Goal: Task Accomplishment & Management: Complete application form

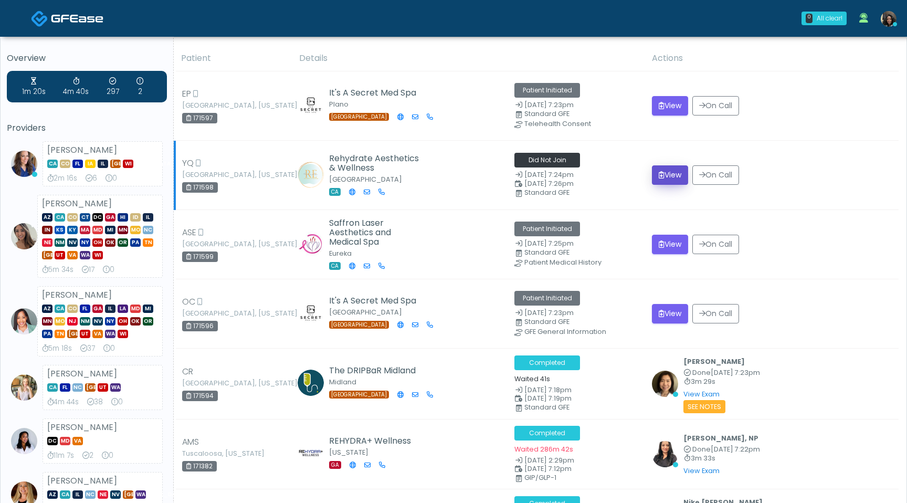
click at [662, 174] on icon "submit" at bounding box center [662, 174] width 6 height 7
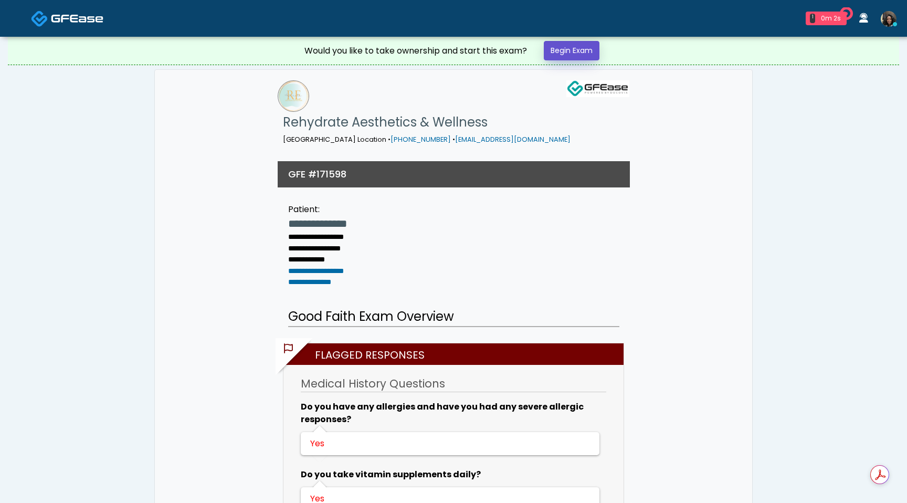
click at [582, 51] on link "Begin Exam" at bounding box center [572, 50] width 56 height 19
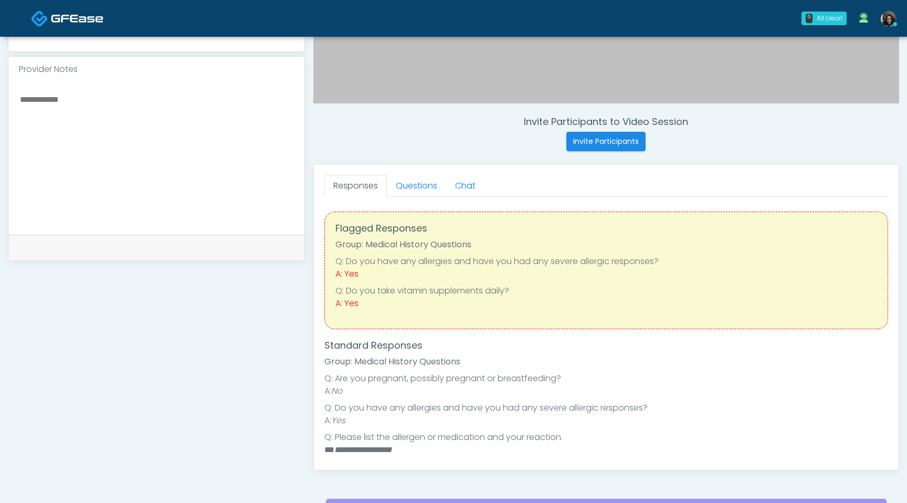
scroll to position [333, 0]
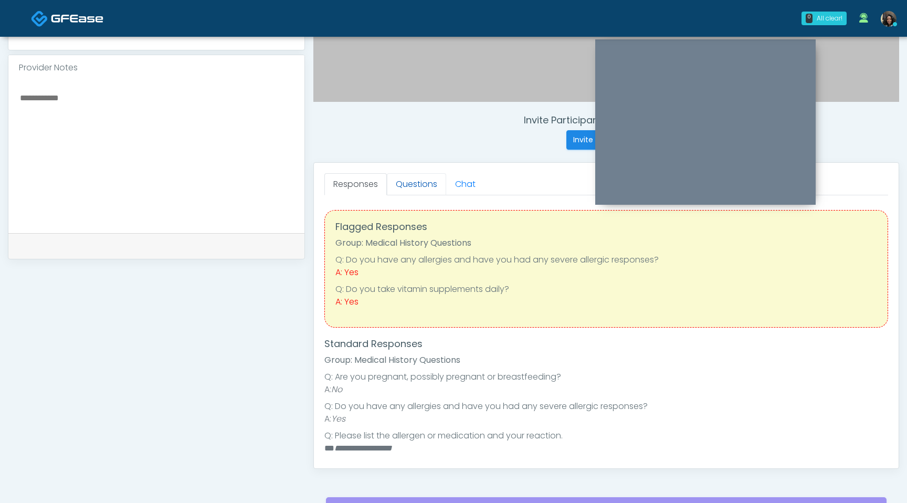
click at [416, 179] on link "Questions" at bounding box center [416, 184] width 59 height 22
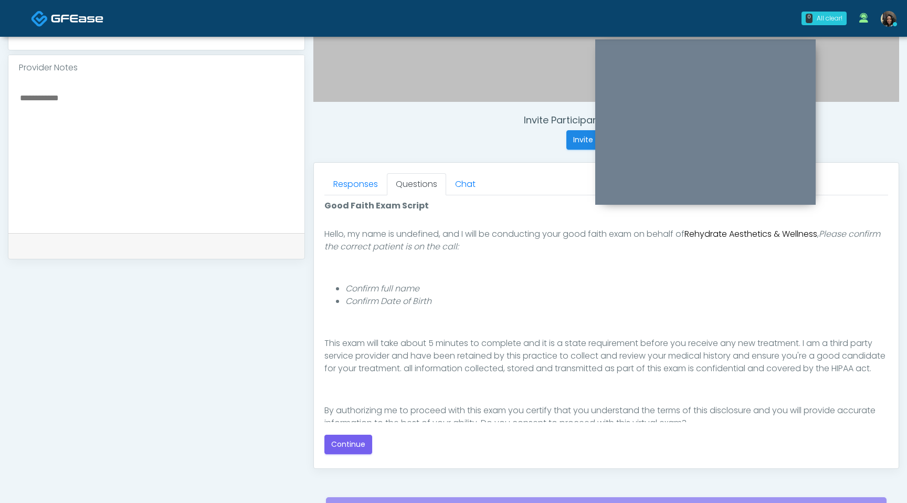
scroll to position [97, 0]
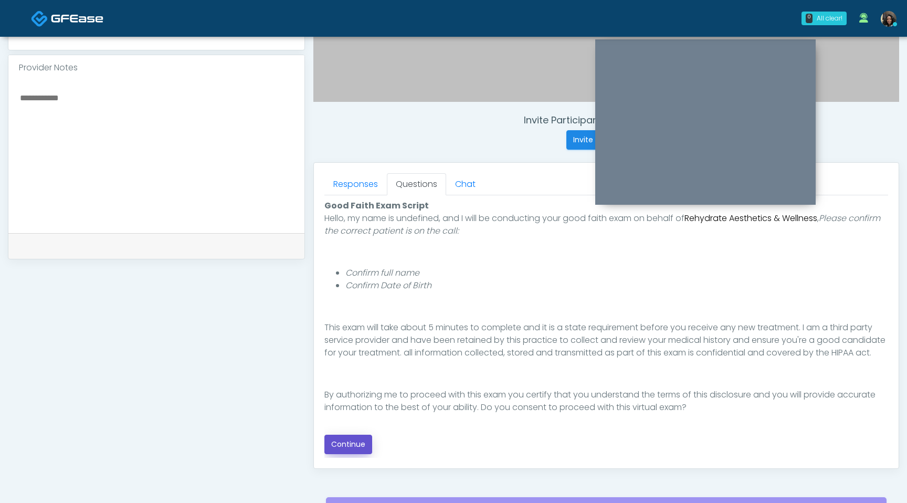
click at [362, 440] on button "Continue" at bounding box center [348, 444] width 48 height 19
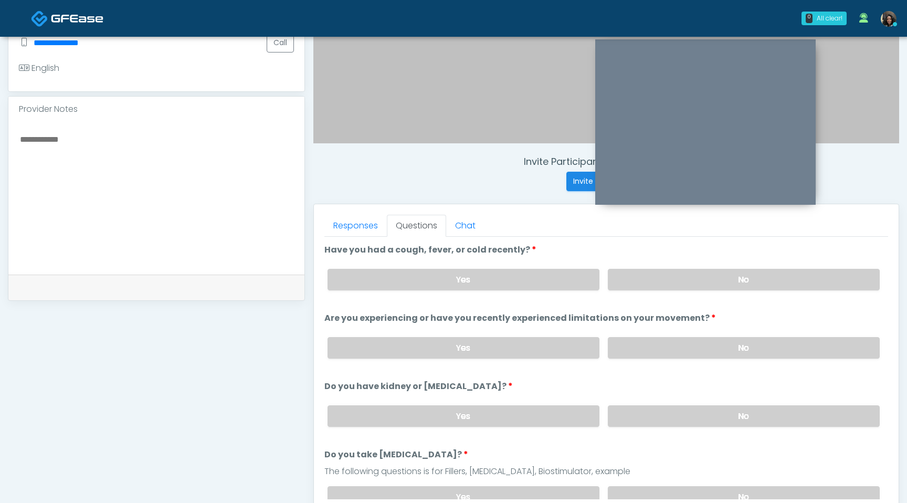
scroll to position [280, 0]
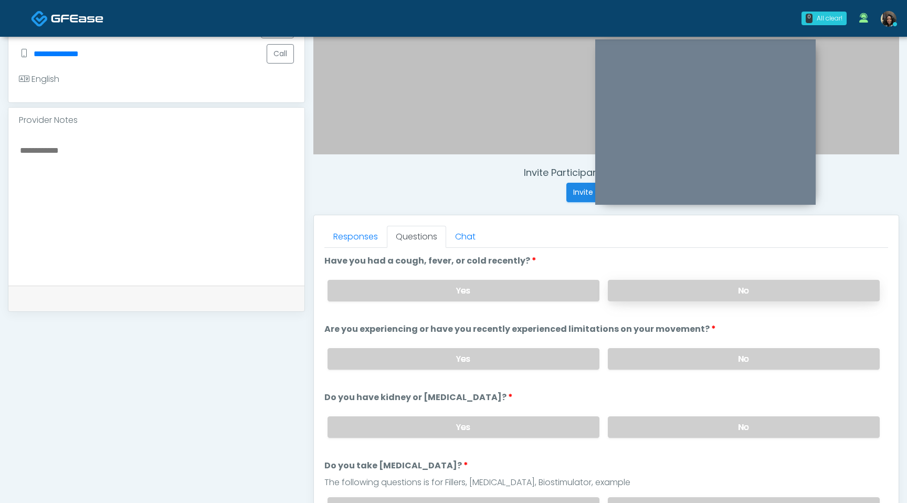
click at [716, 298] on label "No" at bounding box center [744, 291] width 272 height 22
click at [700, 359] on label "No" at bounding box center [744, 359] width 272 height 22
click at [659, 419] on label "No" at bounding box center [744, 427] width 272 height 22
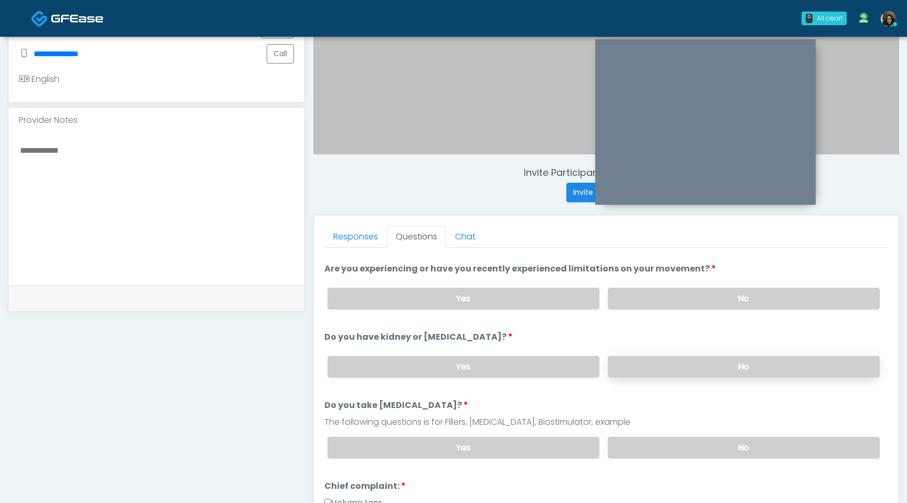
scroll to position [76, 0]
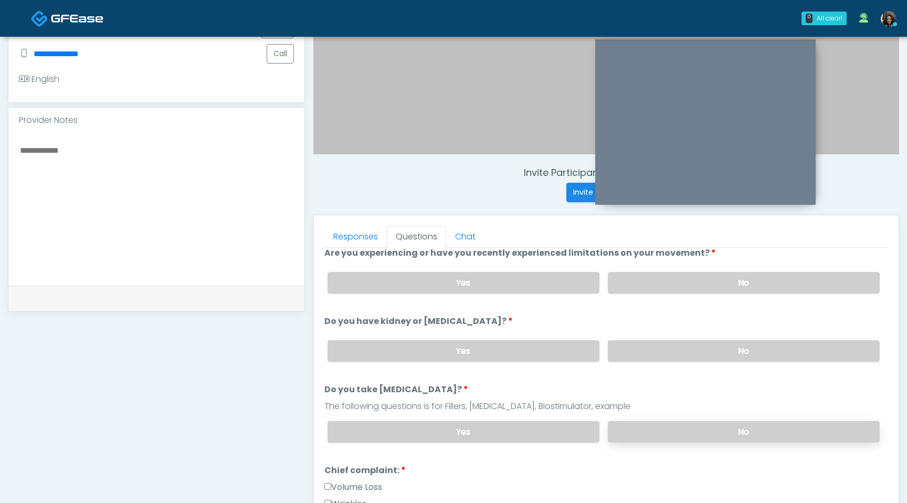
click at [658, 427] on label "No" at bounding box center [744, 432] width 272 height 22
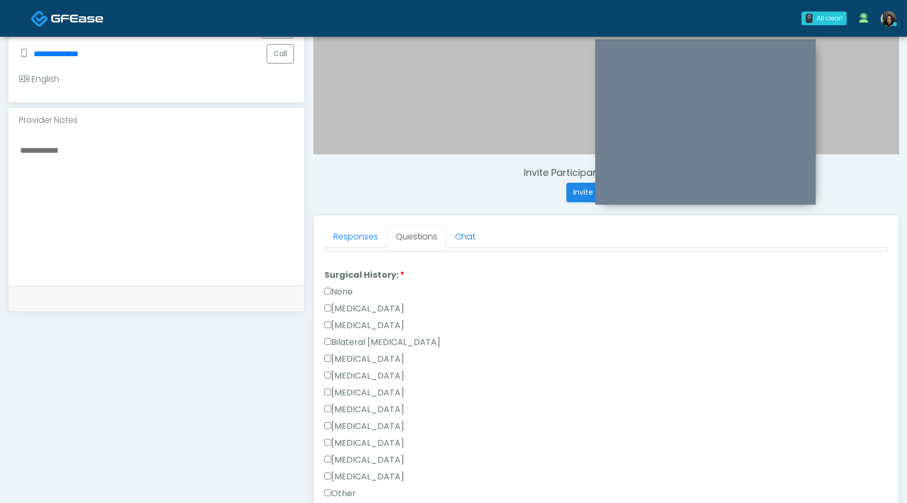
scroll to position [684, 0]
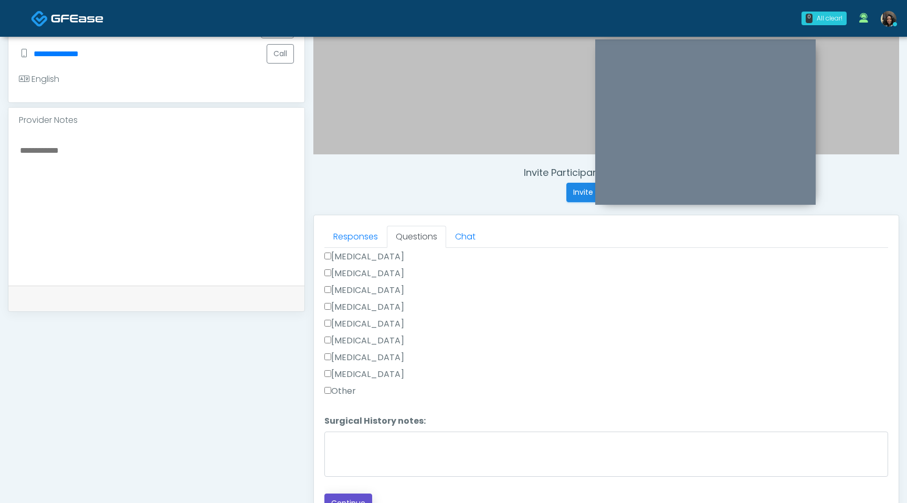
click at [357, 498] on button "Continue" at bounding box center [348, 502] width 48 height 19
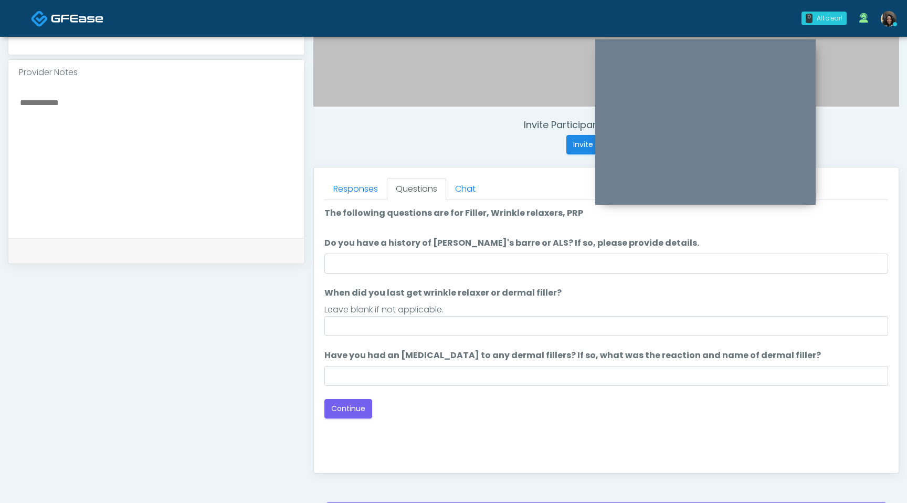
scroll to position [308, 0]
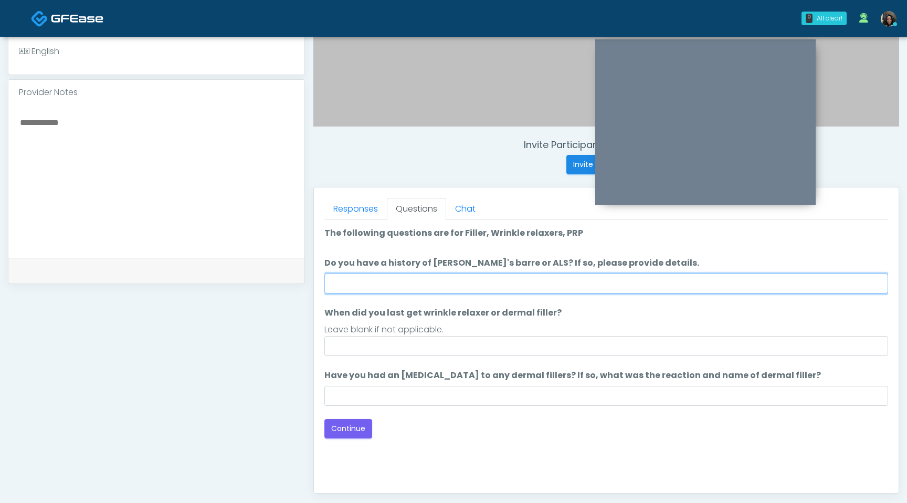
click at [498, 280] on input "Do you have a history of Guillain's barre or ALS? If so, please provide details." at bounding box center [606, 283] width 564 height 20
type input "**"
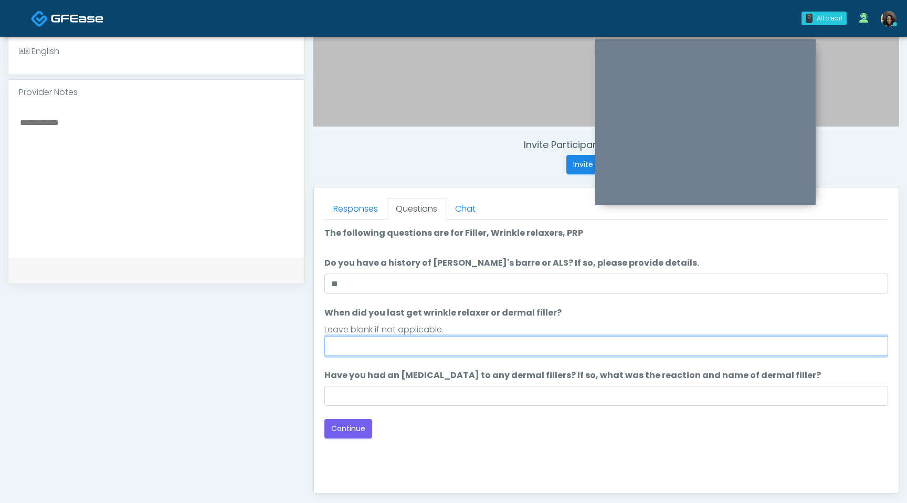
click at [392, 350] on input "When did you last get wrinkle relaxer or dermal filler?" at bounding box center [606, 346] width 564 height 20
type input "*********"
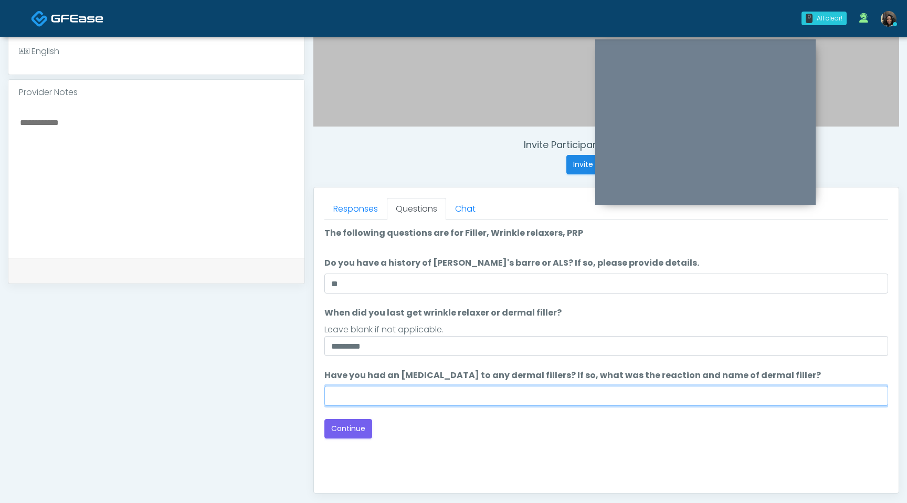
click at [386, 395] on input "Have you had an allergic response to any dermal fillers? If so, what was the re…" at bounding box center [606, 396] width 564 height 20
type input "**********"
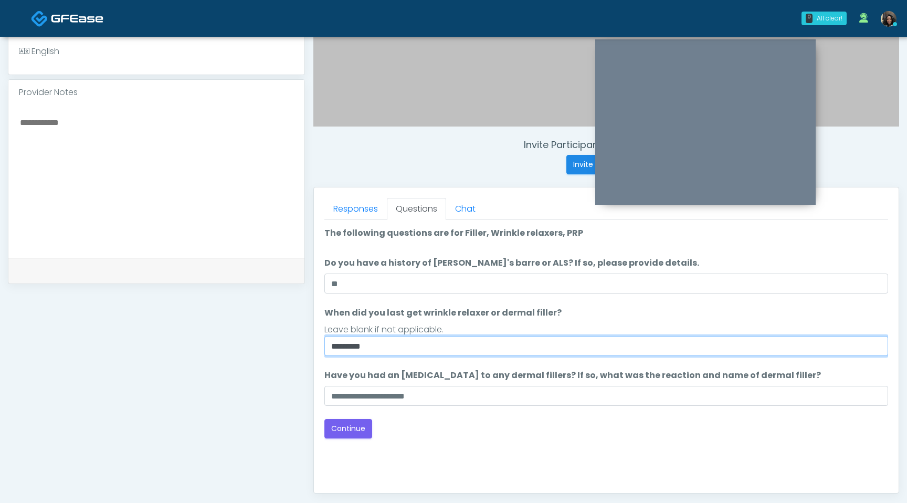
click at [388, 350] on input "*********" at bounding box center [606, 346] width 564 height 20
drag, startPoint x: 388, startPoint y: 350, endPoint x: 317, endPoint y: 344, distance: 71.1
click at [317, 344] on div "Responses Questions Chat Good Faith Exam Script Good Faith Exam Script INTRODUC…" at bounding box center [606, 340] width 585 height 306
type input "**********"
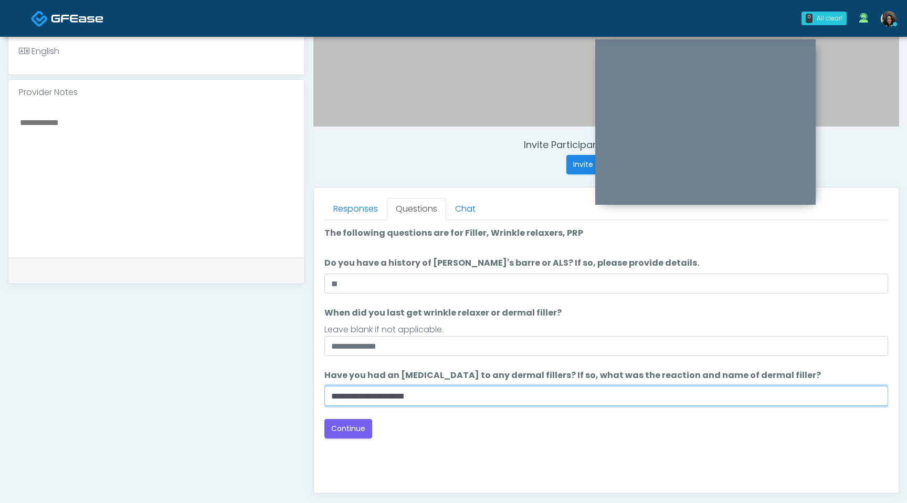
drag, startPoint x: 431, startPoint y: 403, endPoint x: 302, endPoint y: 388, distance: 129.5
click at [302, 388] on div "**********" at bounding box center [453, 176] width 891 height 801
type input "**"
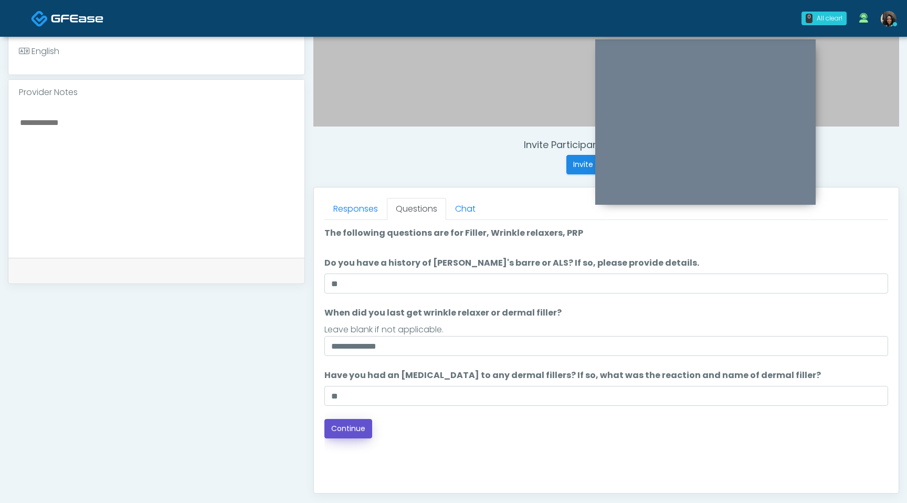
click at [338, 433] on button "Continue" at bounding box center [348, 428] width 48 height 19
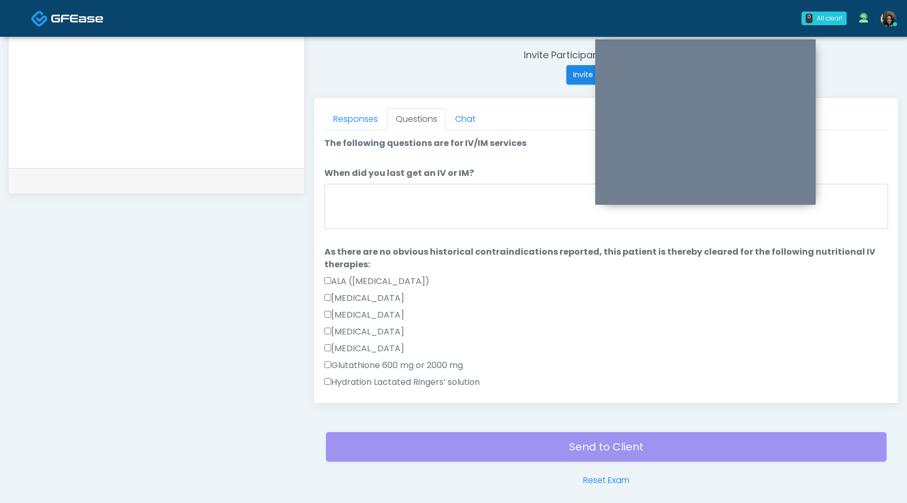
scroll to position [370, 0]
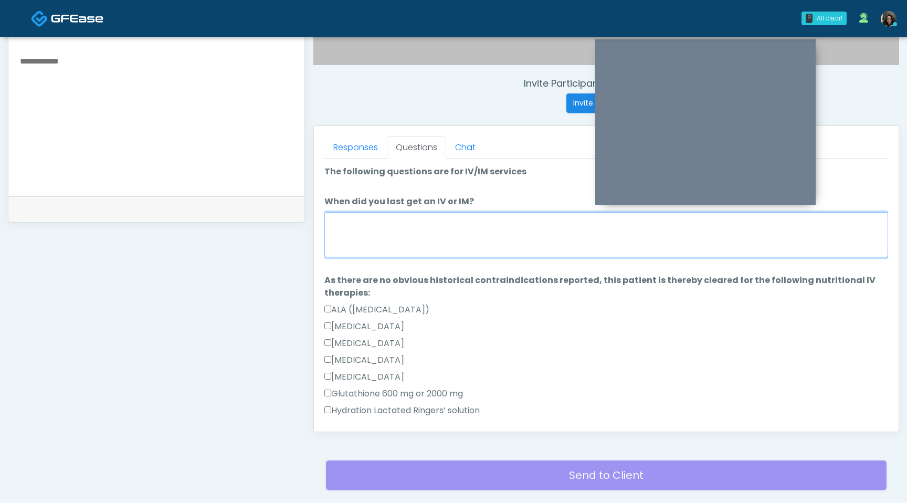
click at [460, 233] on textarea "When did you last get an IV or IM?" at bounding box center [606, 234] width 564 height 45
type textarea "*"
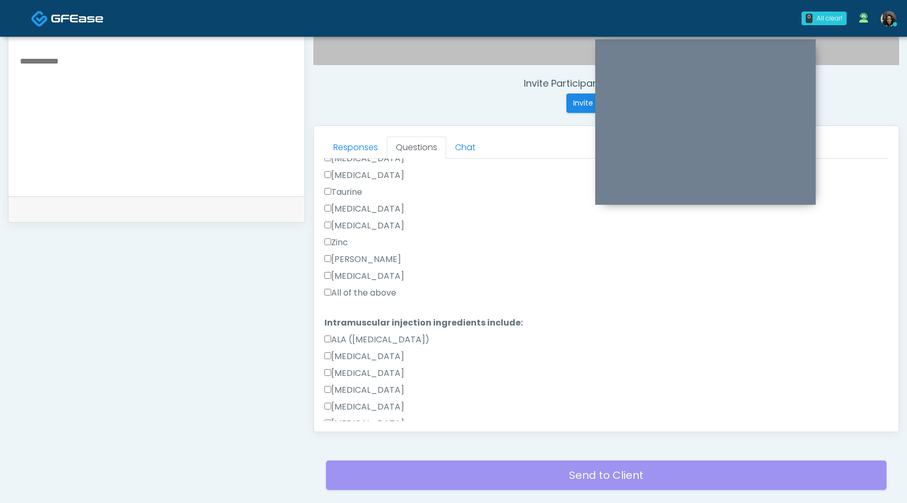
scroll to position [506, 0]
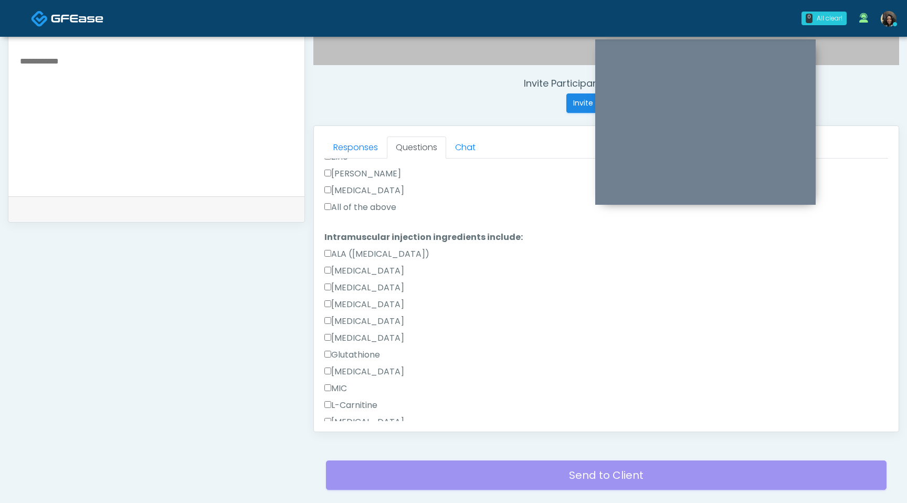
type textarea "**********"
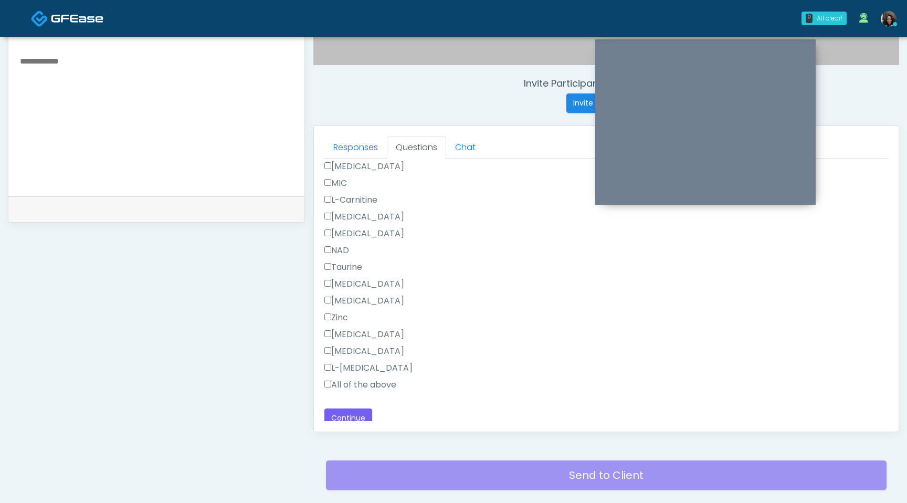
scroll to position [717, 0]
click at [354, 409] on button "Continue" at bounding box center [348, 411] width 48 height 19
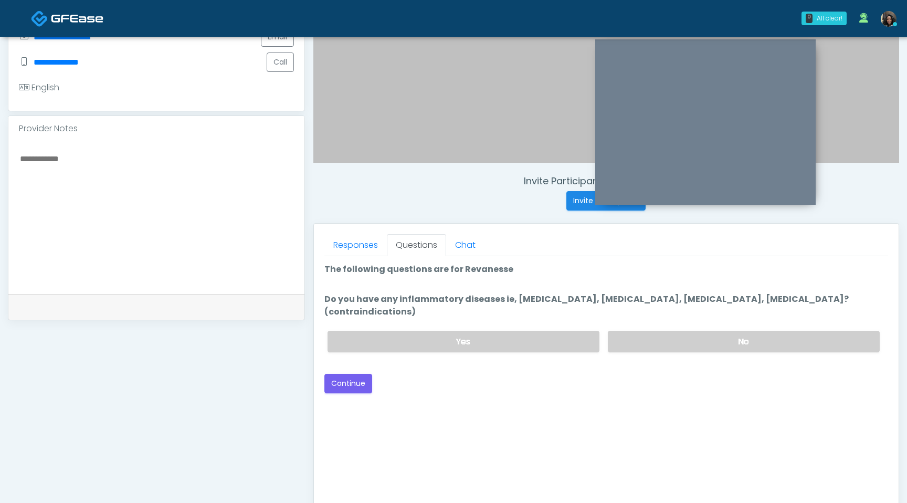
scroll to position [271, 0]
click at [748, 332] on label "No" at bounding box center [744, 343] width 272 height 22
click at [354, 375] on button "Continue" at bounding box center [348, 384] width 48 height 19
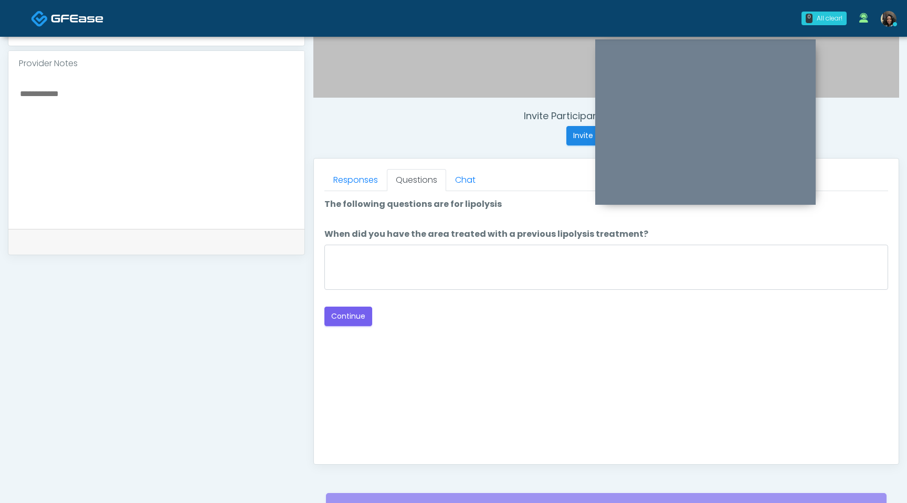
scroll to position [327, 0]
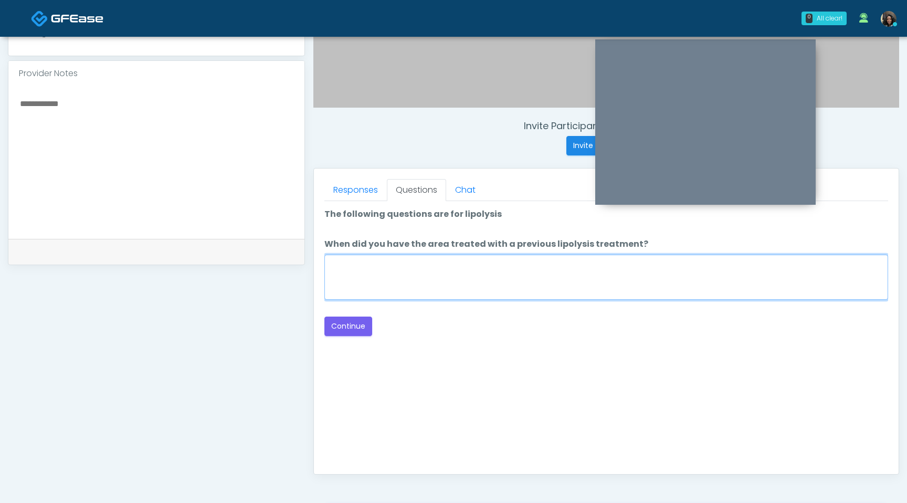
click at [493, 279] on textarea "When did you have the area treated with a previous lipolysis treatment?" at bounding box center [606, 277] width 564 height 45
type textarea "*********"
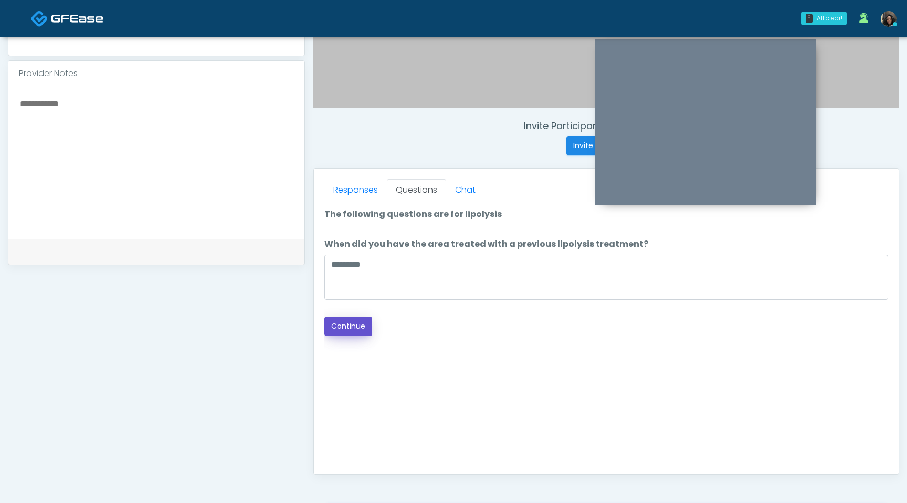
click at [358, 329] on button "Continue" at bounding box center [348, 326] width 48 height 19
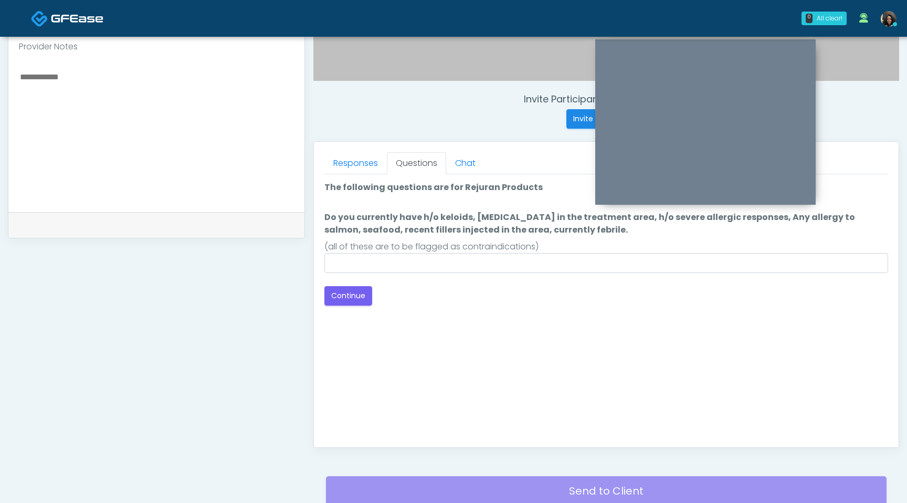
scroll to position [353, 0]
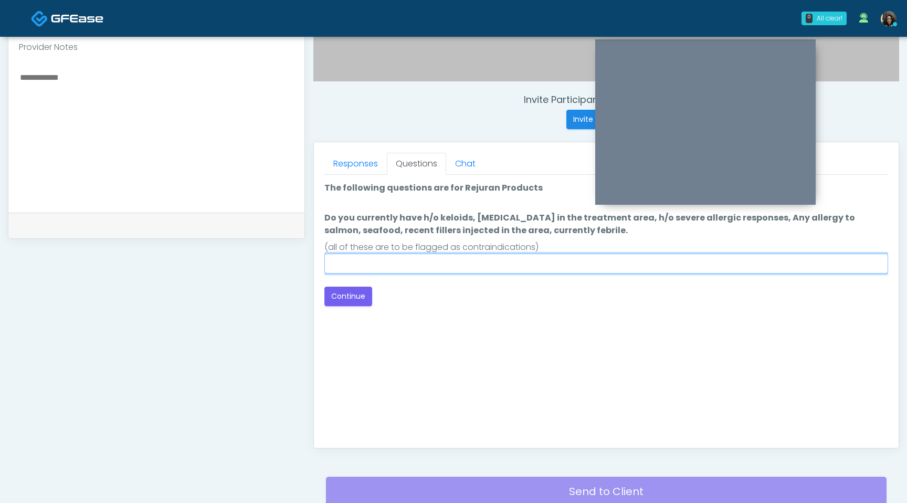
click at [437, 268] on input "Do you currently have h/o keloids, skin infection in the treatment area, h/o se…" at bounding box center [606, 264] width 564 height 20
type input "****"
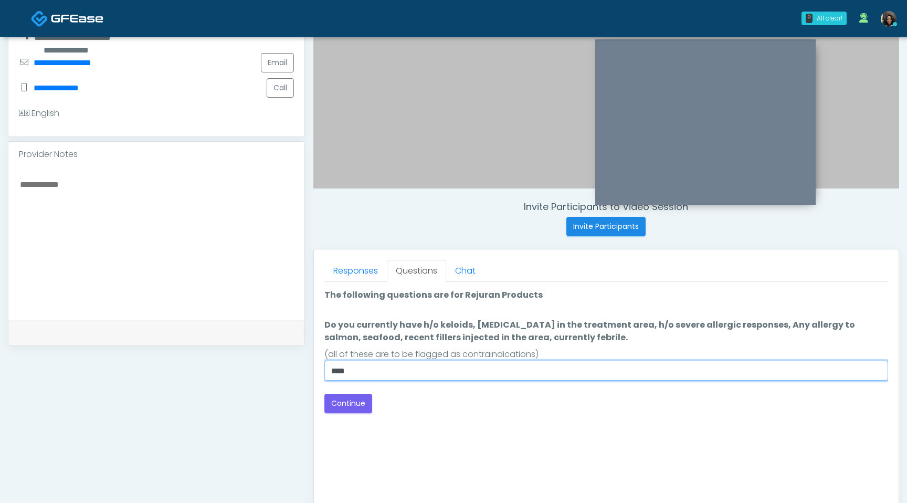
scroll to position [201, 0]
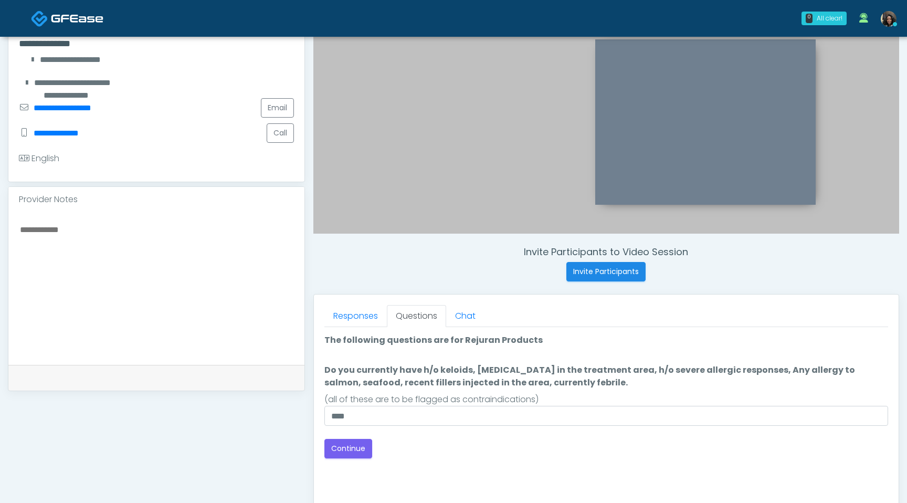
click at [134, 228] on textarea at bounding box center [156, 287] width 275 height 128
click at [21, 230] on textarea "*******" at bounding box center [156, 287] width 275 height 128
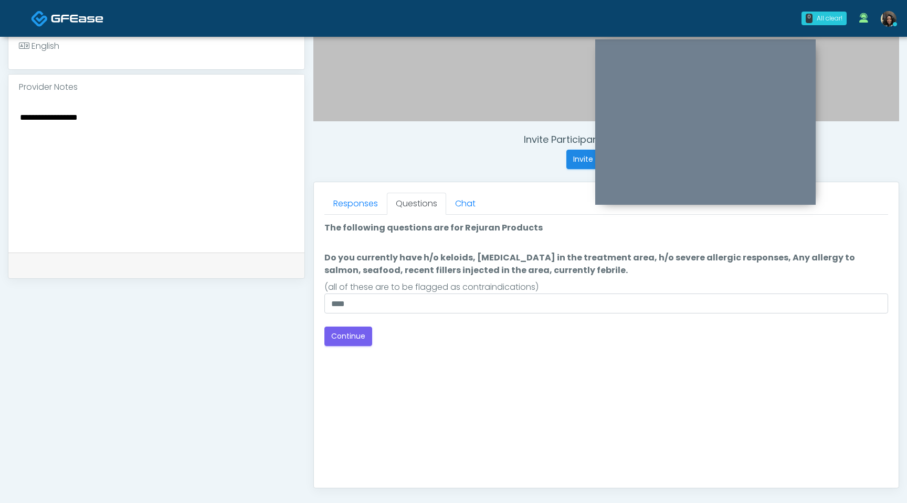
scroll to position [319, 0]
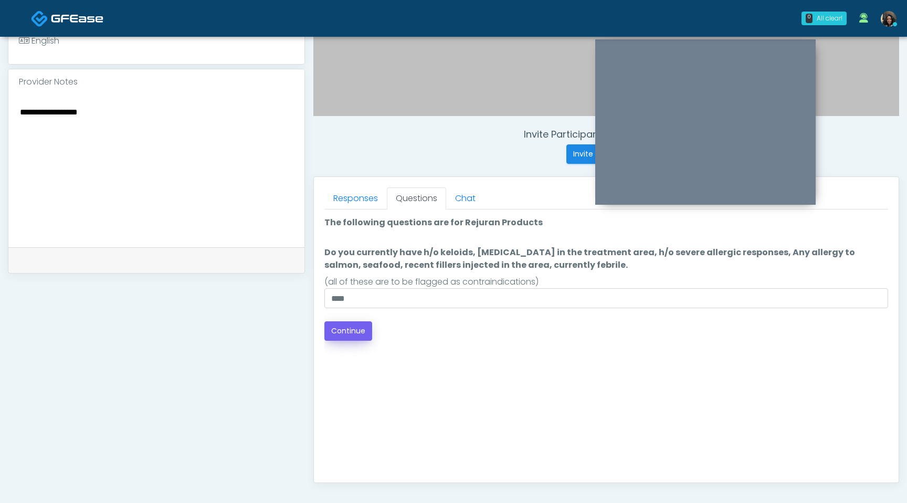
type textarea "**********"
click at [356, 333] on button "Continue" at bounding box center [348, 330] width 48 height 19
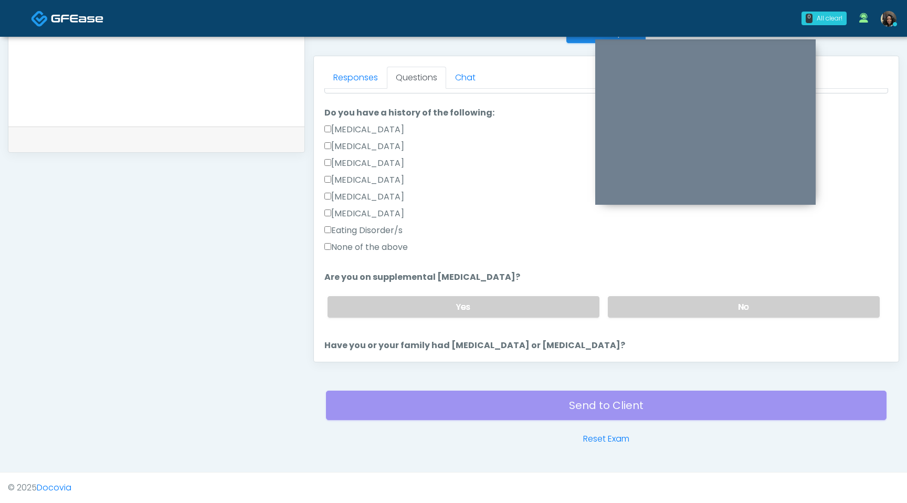
scroll to position [247, 0]
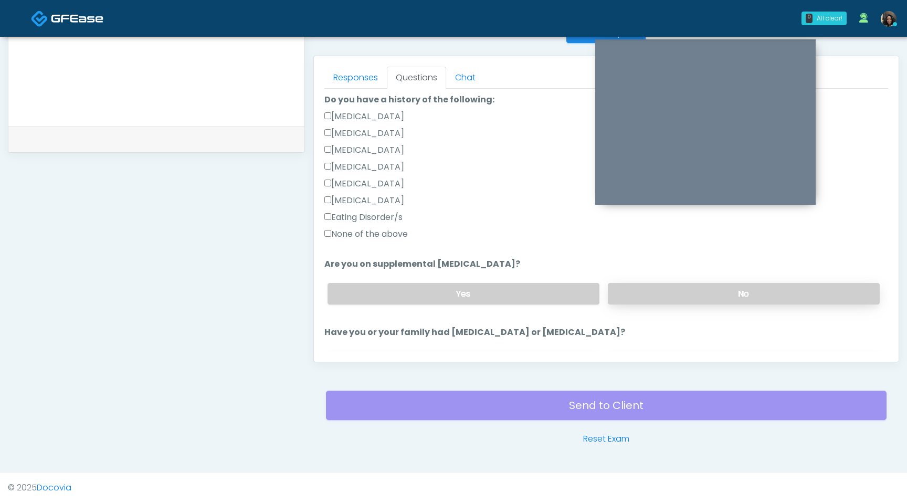
click at [694, 294] on label "No" at bounding box center [744, 294] width 272 height 22
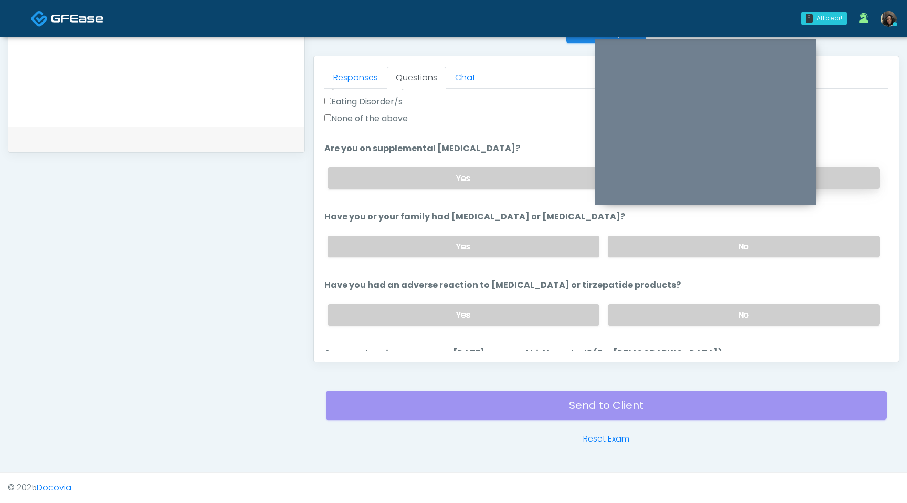
scroll to position [364, 0]
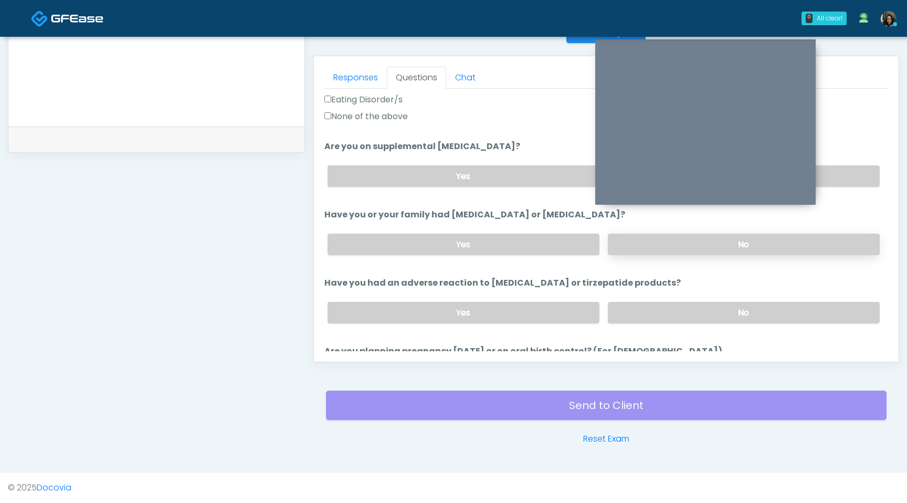
click at [689, 249] on label "No" at bounding box center [744, 245] width 272 height 22
click at [685, 298] on div "Yes No" at bounding box center [603, 312] width 569 height 38
click at [682, 312] on label "No" at bounding box center [744, 313] width 272 height 22
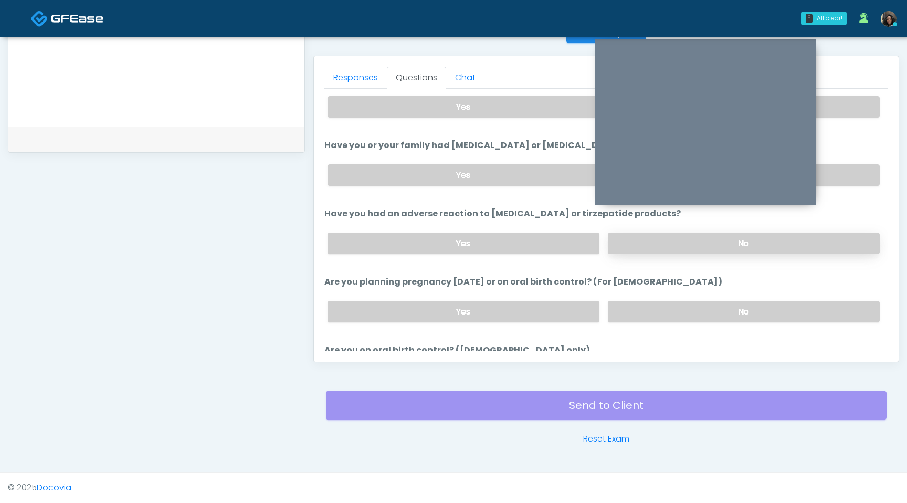
scroll to position [439, 0]
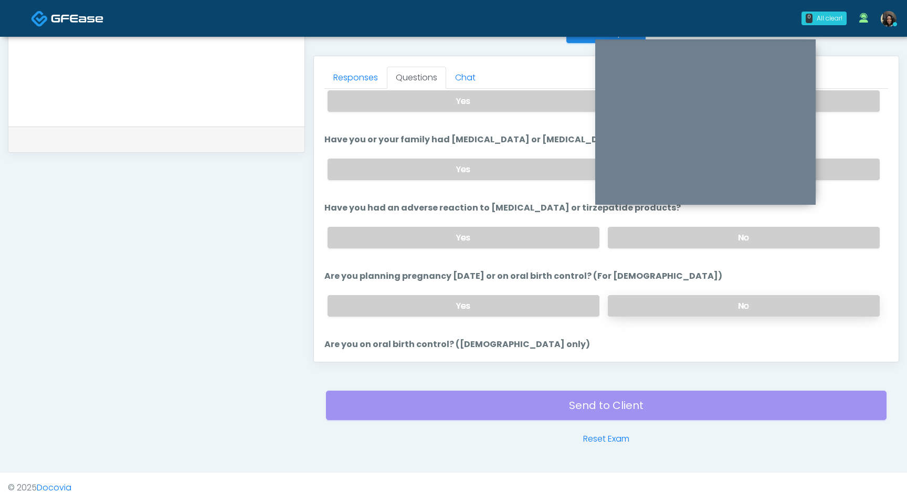
click at [681, 304] on label "No" at bounding box center [744, 306] width 272 height 22
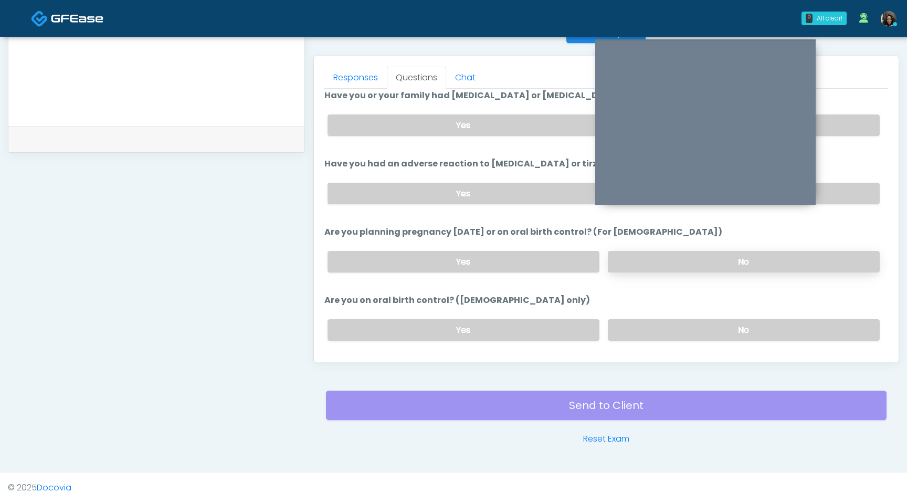
scroll to position [519, 0]
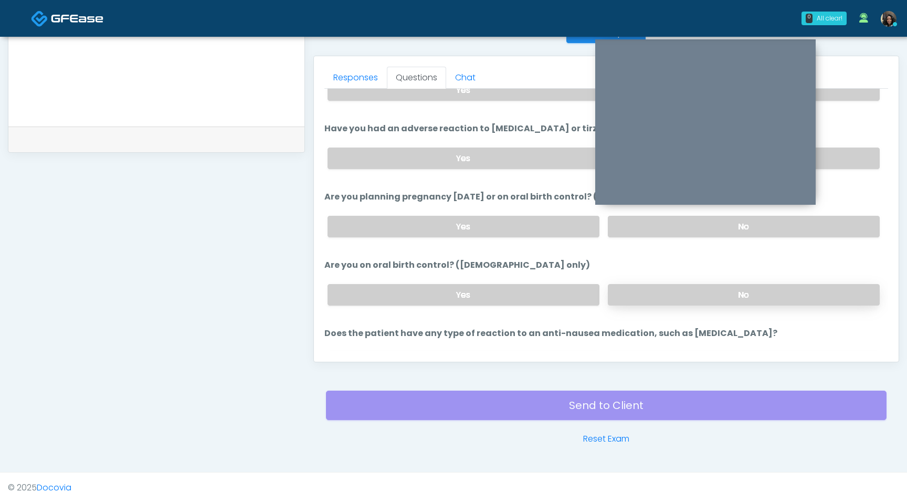
click at [681, 293] on label "No" at bounding box center [744, 295] width 272 height 22
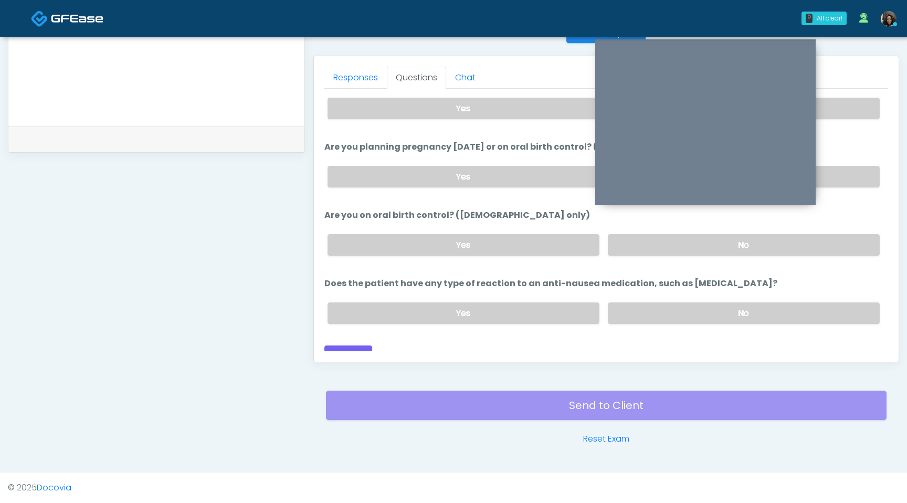
scroll to position [579, 0]
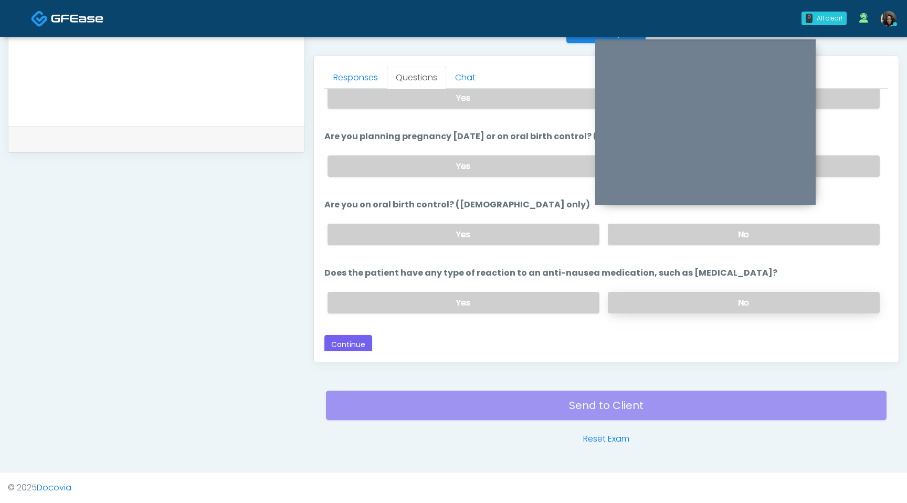
click at [679, 292] on label "No" at bounding box center [744, 303] width 272 height 22
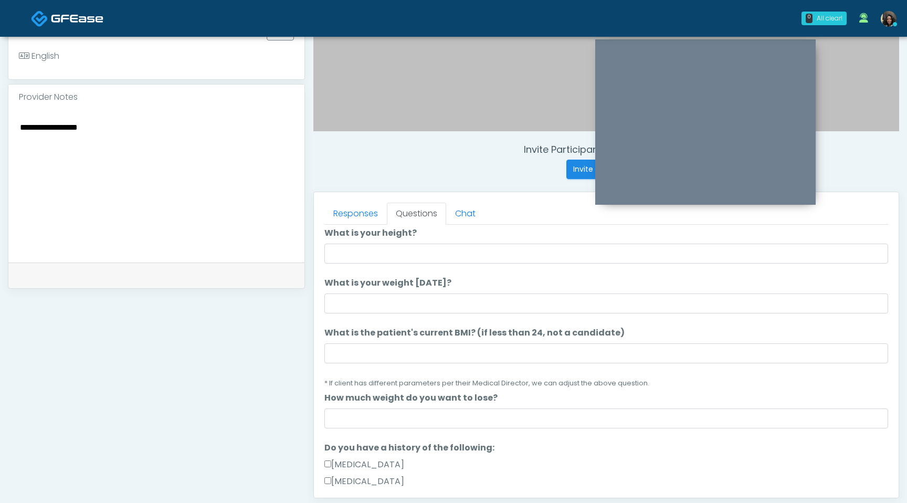
scroll to position [0, 0]
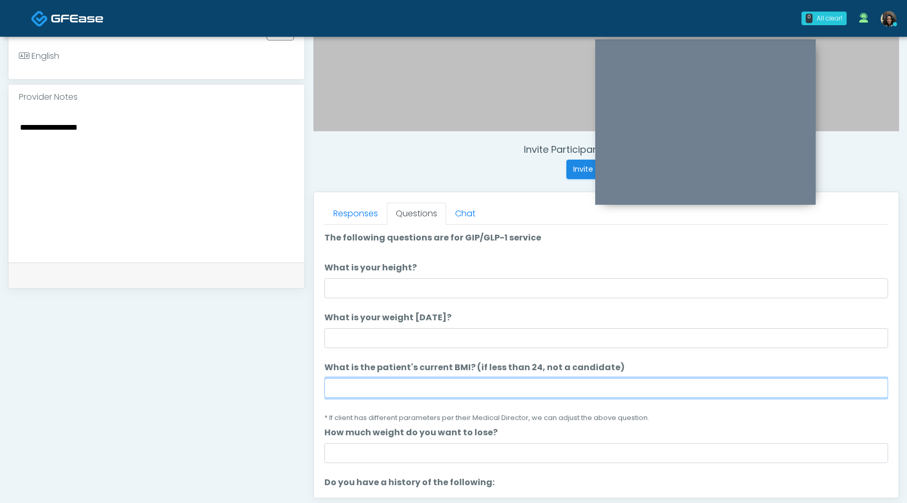
click at [375, 385] on input "What is the patient's current BMI? (if less than 24, not a candidate)" at bounding box center [606, 388] width 564 height 20
type input "****"
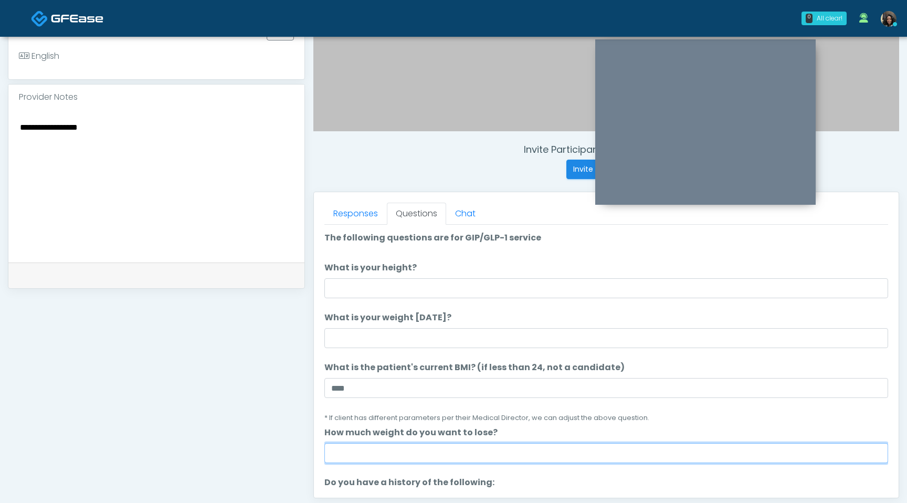
click at [354, 447] on input "How much weight do you want to lose?" at bounding box center [606, 453] width 564 height 20
type input "******"
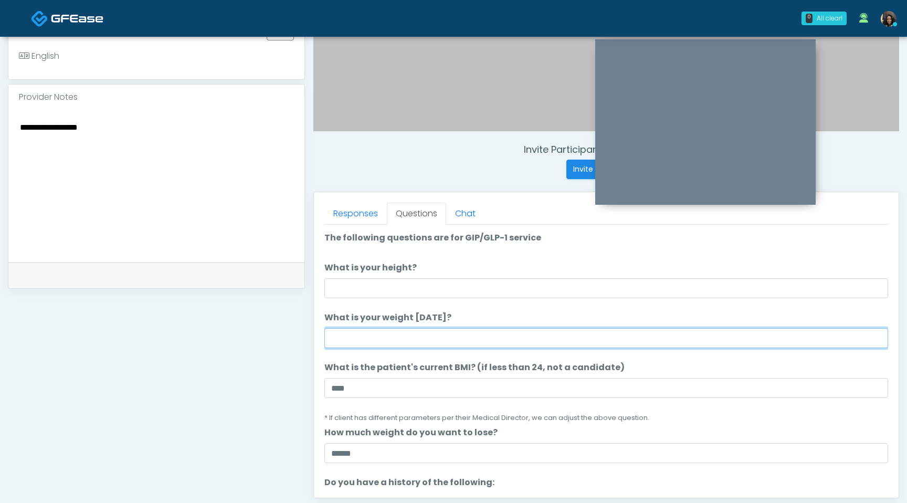
click at [352, 342] on input "What is your weight today?" at bounding box center [606, 338] width 564 height 20
type input "***"
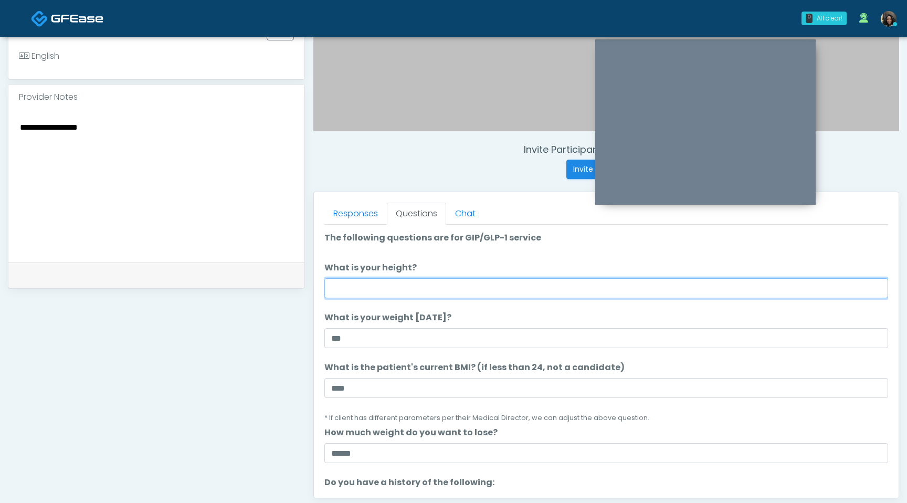
click at [376, 288] on input "What is your height?" at bounding box center [606, 288] width 564 height 20
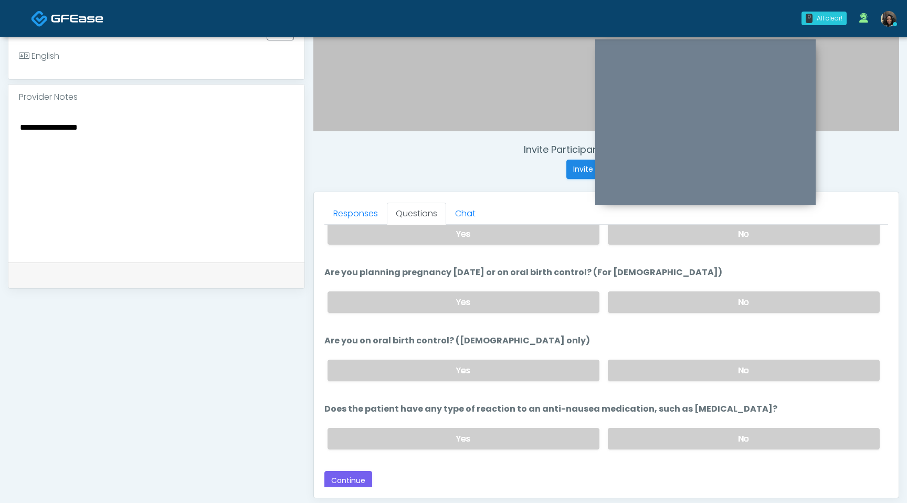
scroll to position [439, 0]
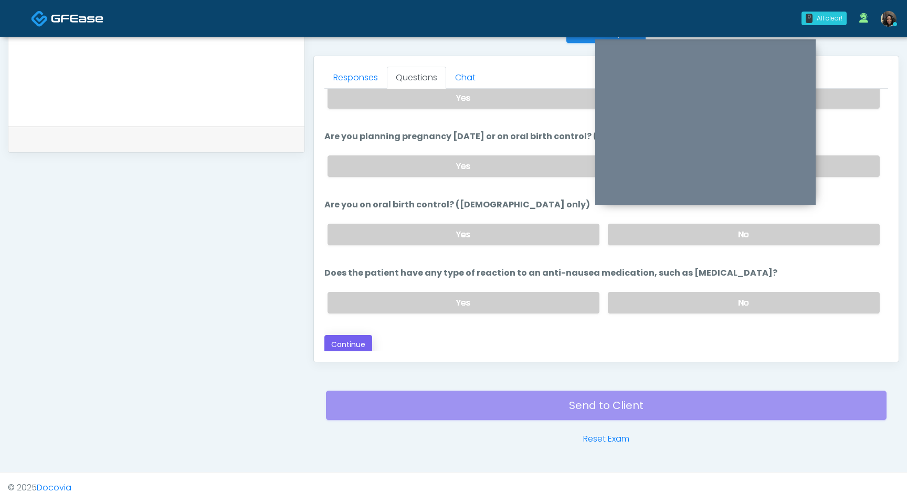
type input "***"
click at [354, 342] on button "Continue" at bounding box center [348, 344] width 48 height 19
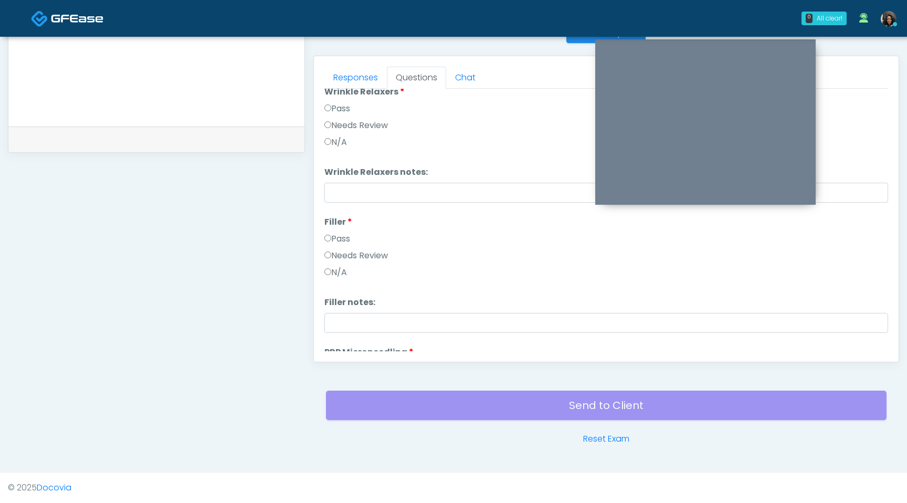
scroll to position [0, 0]
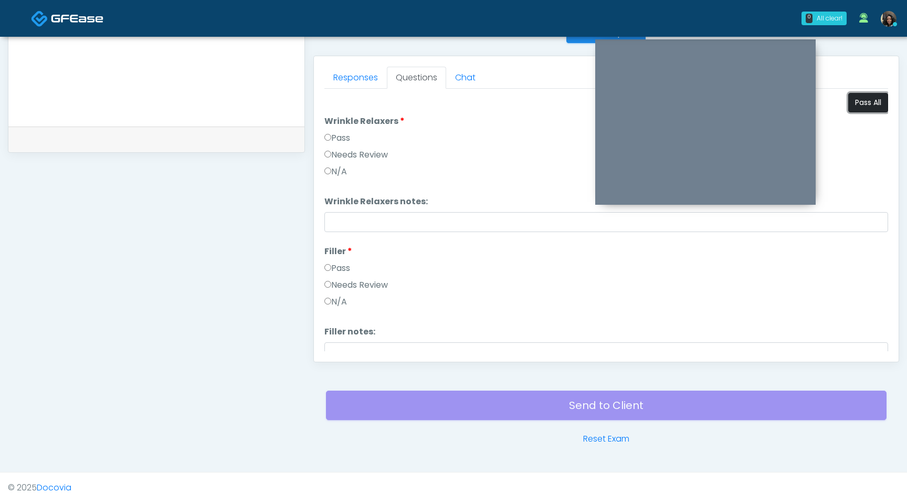
click at [864, 103] on button "Pass All" at bounding box center [868, 102] width 40 height 19
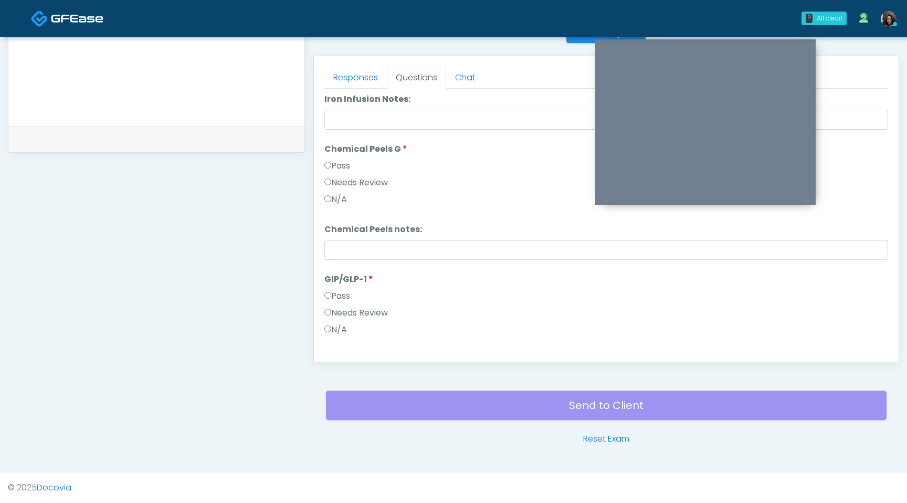
scroll to position [1215, 0]
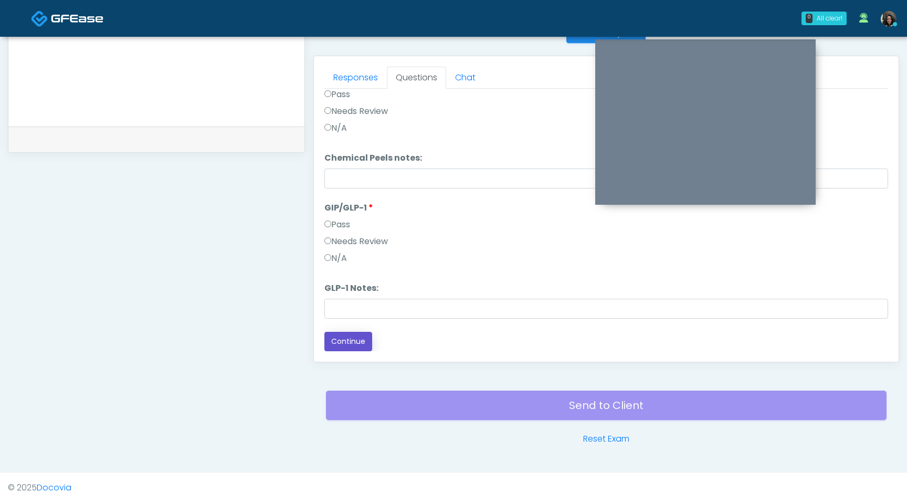
click at [355, 348] on button "Continue" at bounding box center [348, 341] width 48 height 19
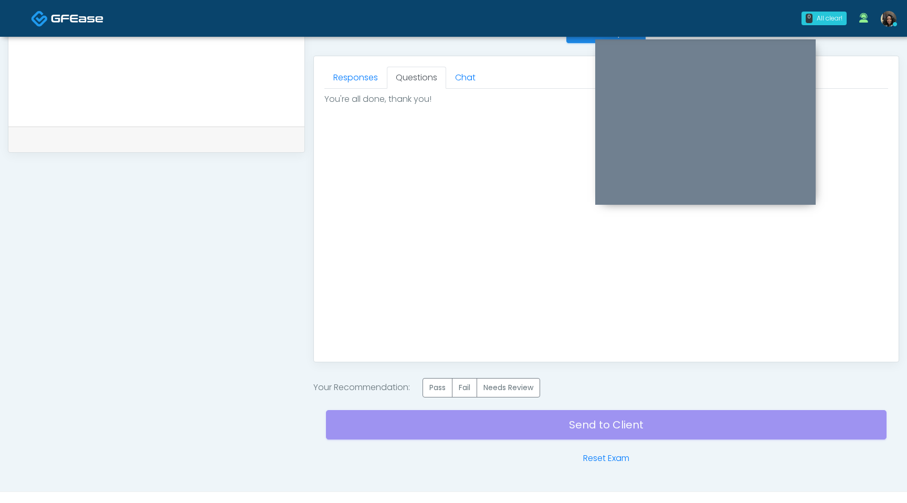
scroll to position [0, 0]
click at [438, 390] on label "Pass" at bounding box center [438, 387] width 30 height 19
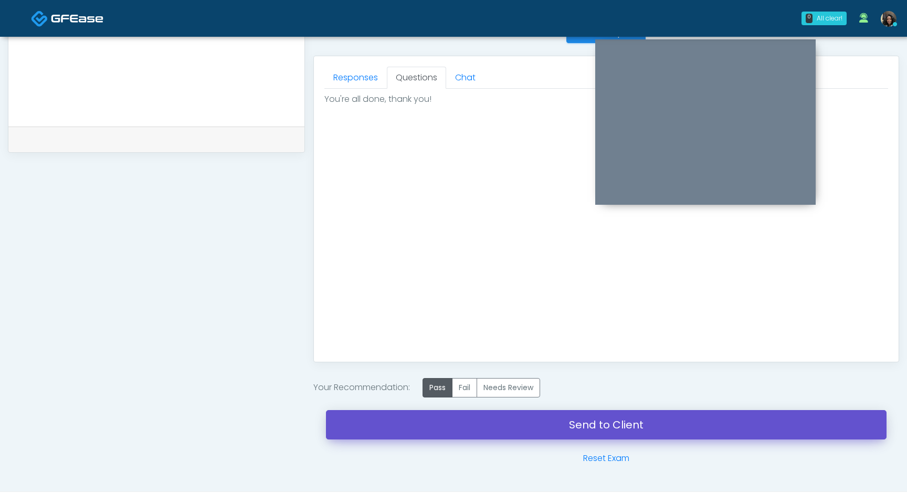
click at [438, 422] on link "Send to Client" at bounding box center [606, 424] width 561 height 29
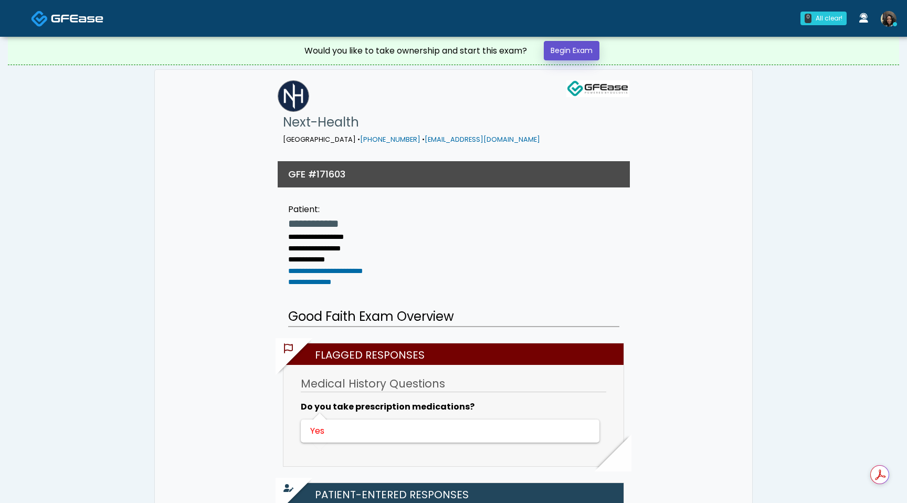
click at [590, 54] on link "Begin Exam" at bounding box center [572, 50] width 56 height 19
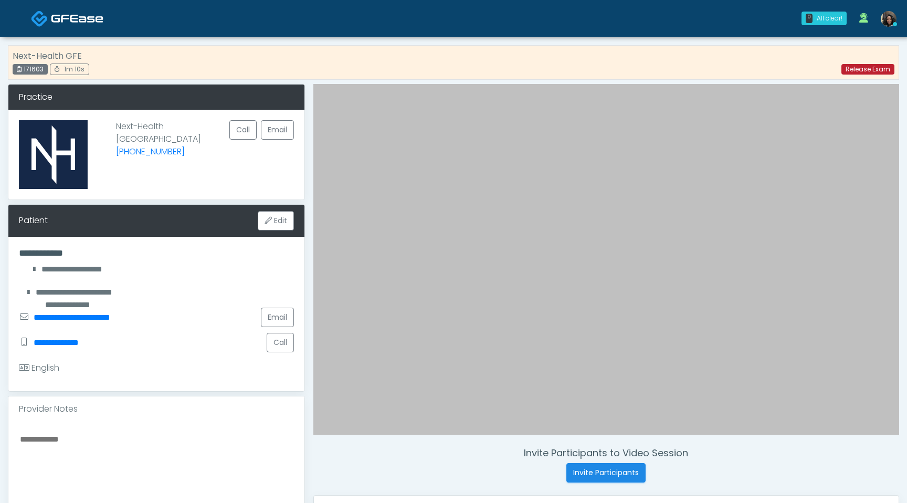
click at [862, 70] on link "Release Exam" at bounding box center [867, 69] width 53 height 10
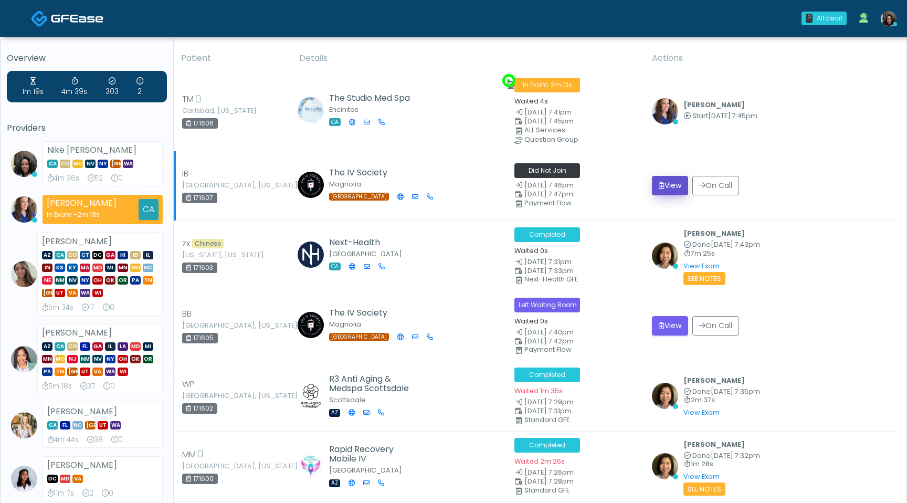
click at [668, 185] on button "View" at bounding box center [670, 185] width 36 height 19
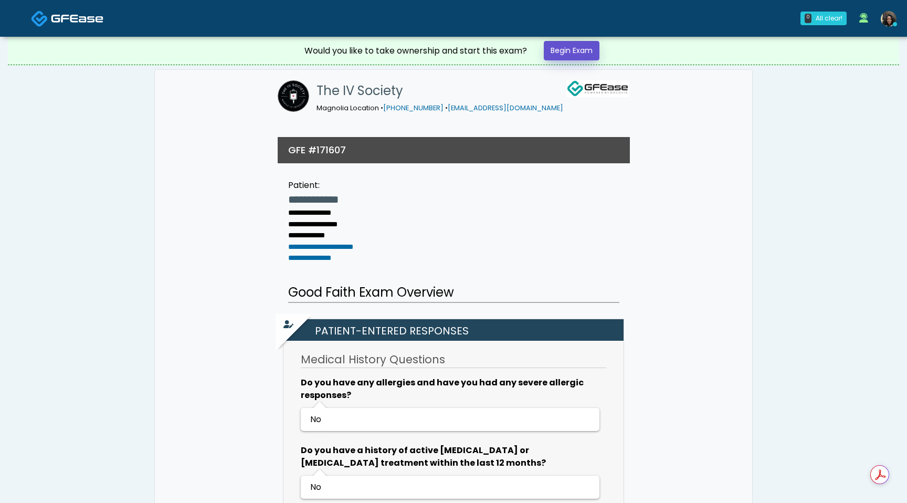
click at [580, 52] on link "Begin Exam" at bounding box center [572, 50] width 56 height 19
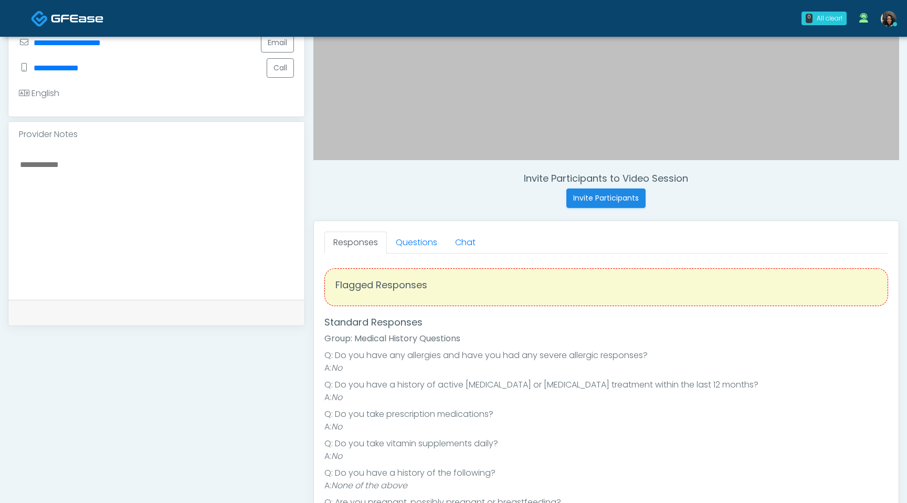
scroll to position [281, 0]
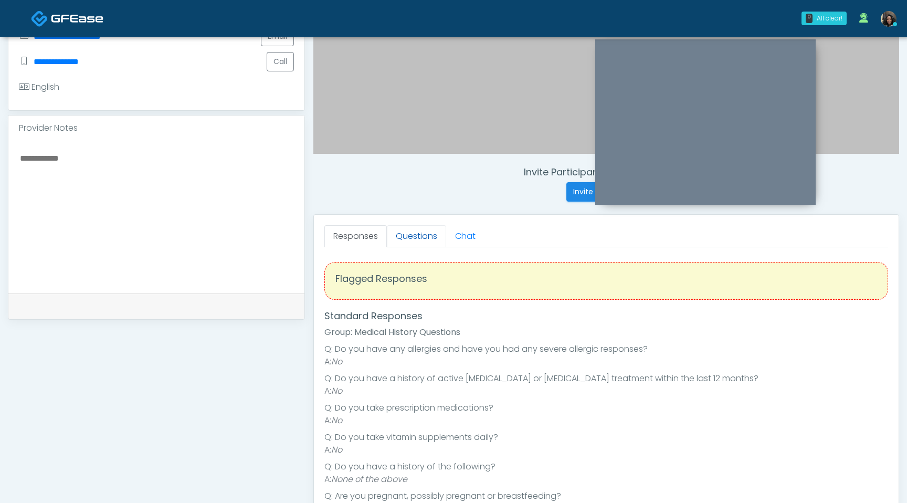
click at [414, 240] on link "Questions" at bounding box center [416, 236] width 59 height 22
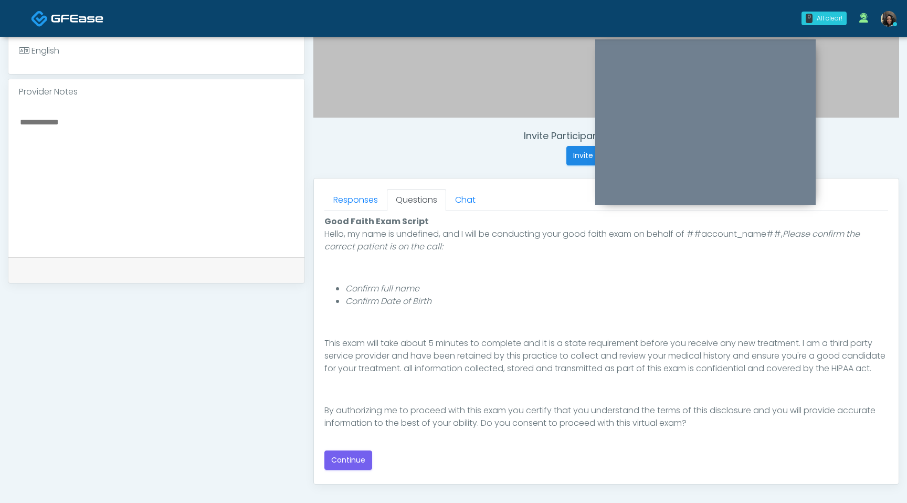
scroll to position [339, 0]
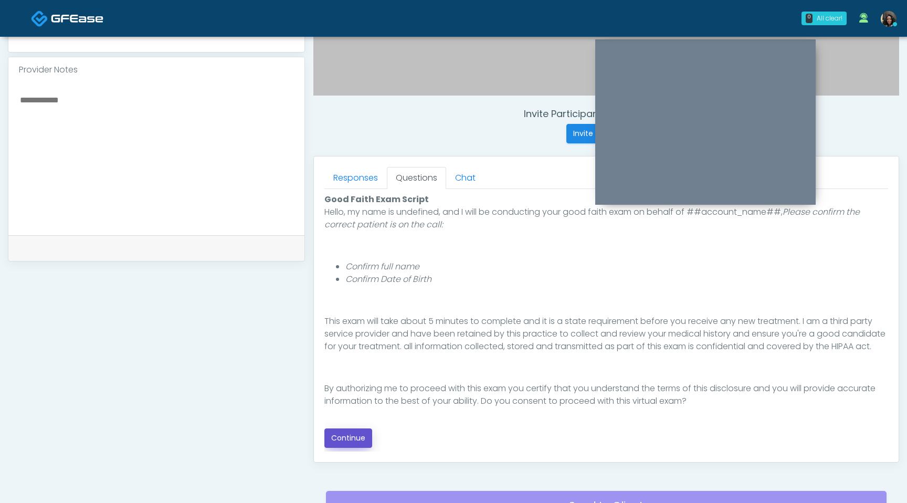
click at [348, 436] on button "Continue" at bounding box center [348, 437] width 48 height 19
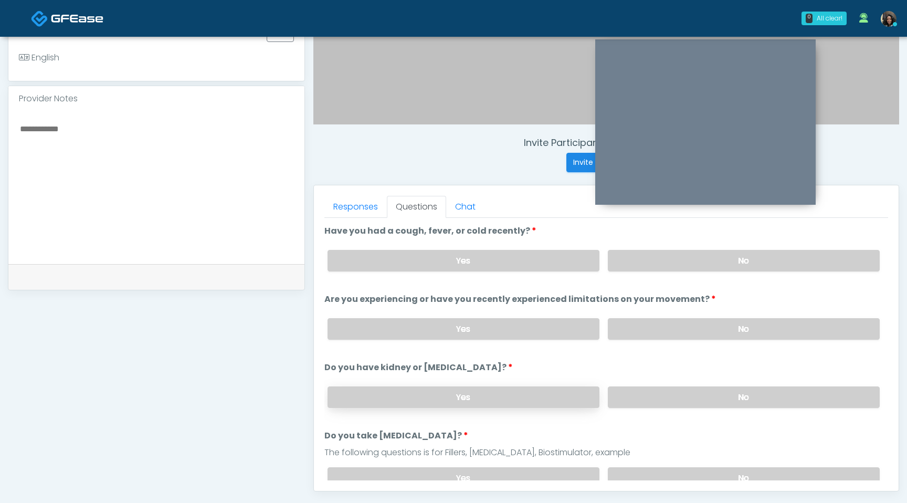
scroll to position [304, 0]
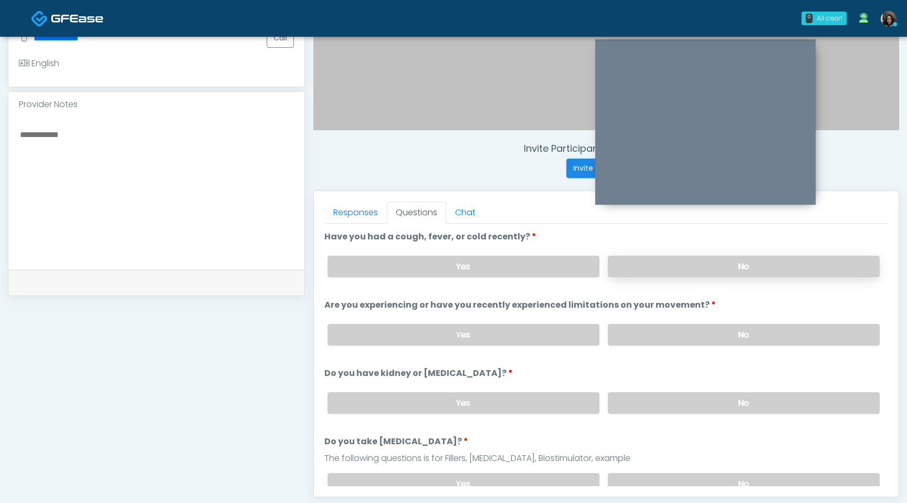
click at [639, 272] on label "No" at bounding box center [744, 267] width 272 height 22
click at [636, 328] on label "No" at bounding box center [744, 335] width 272 height 22
click at [643, 405] on label "No" at bounding box center [744, 403] width 272 height 22
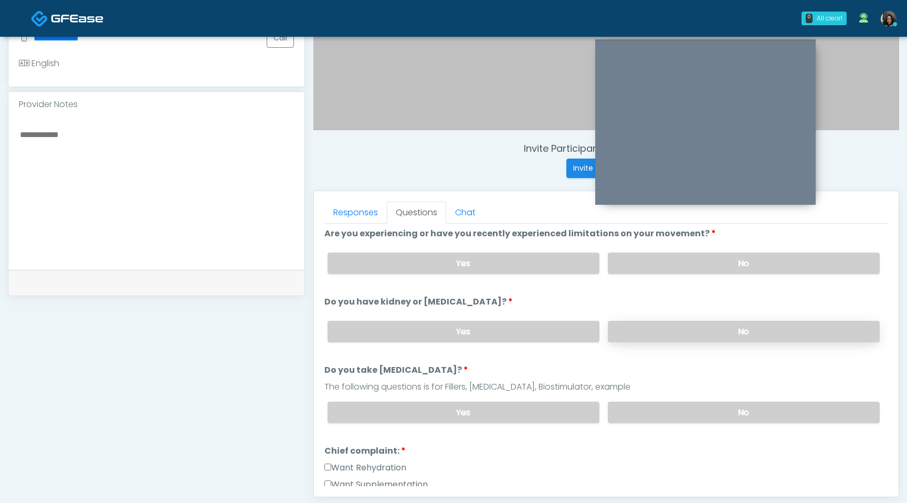
scroll to position [85, 0]
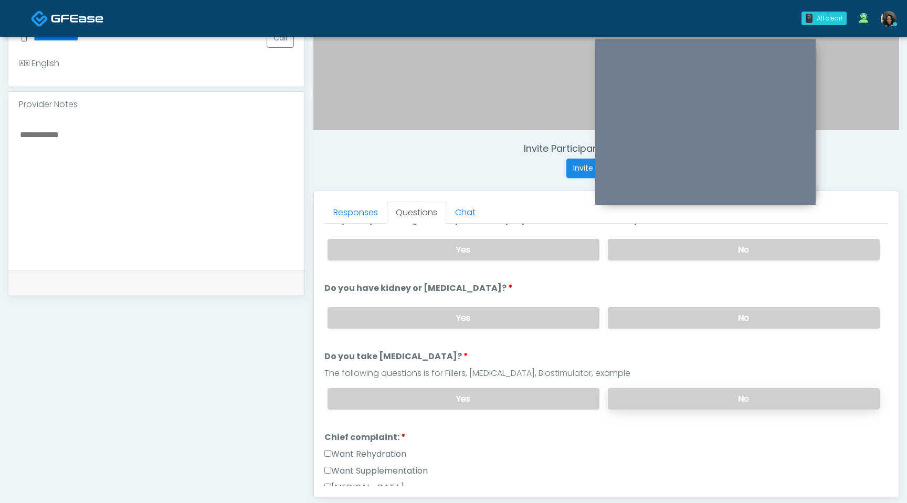
click at [643, 403] on label "No" at bounding box center [744, 399] width 272 height 22
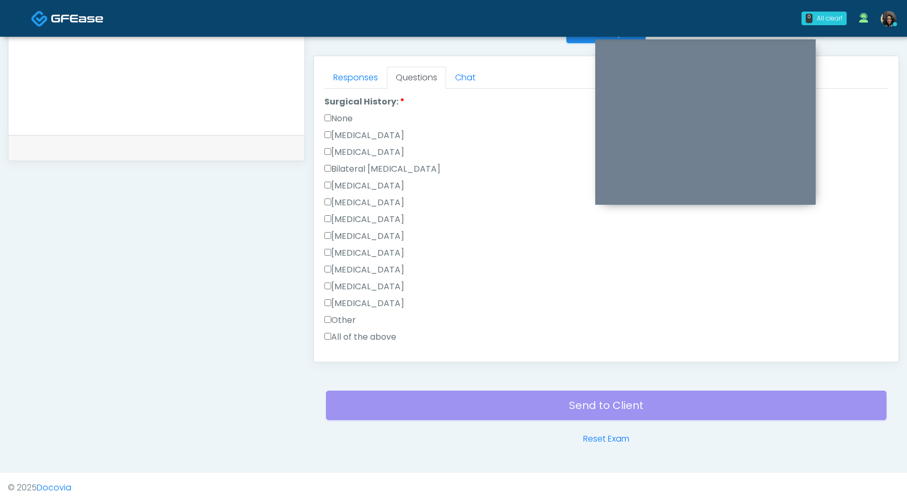
scroll to position [480, 0]
click at [327, 118] on label "None" at bounding box center [338, 116] width 28 height 13
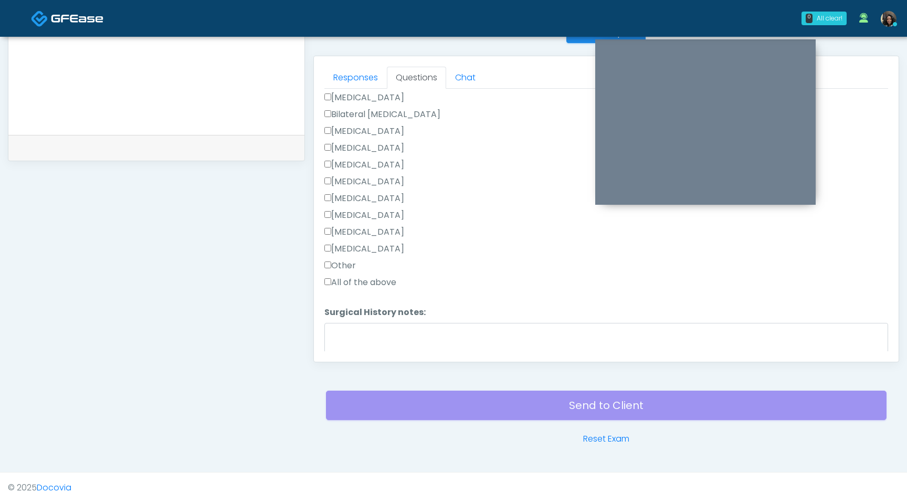
scroll to position [583, 0]
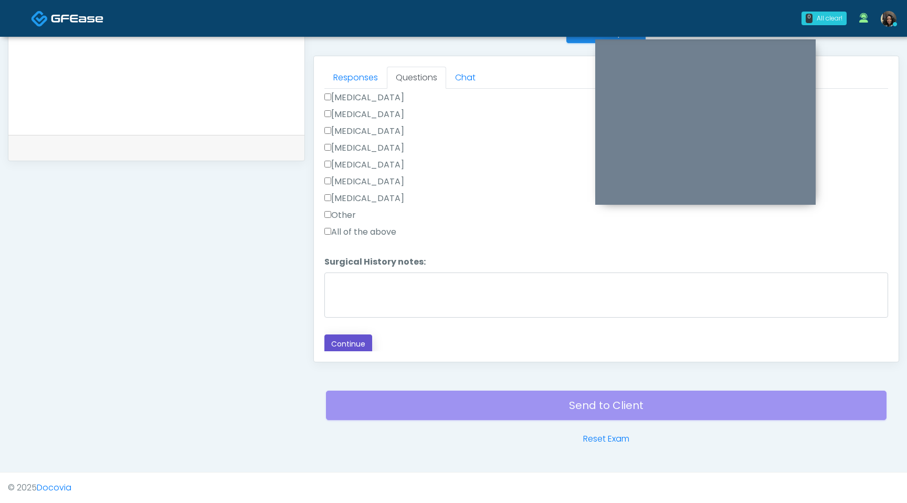
click at [357, 344] on button "Continue" at bounding box center [348, 343] width 48 height 19
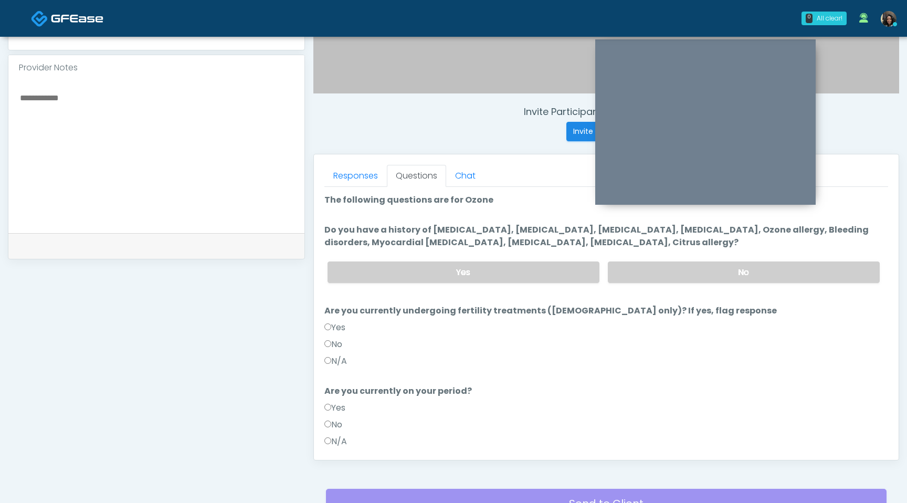
scroll to position [327, 0]
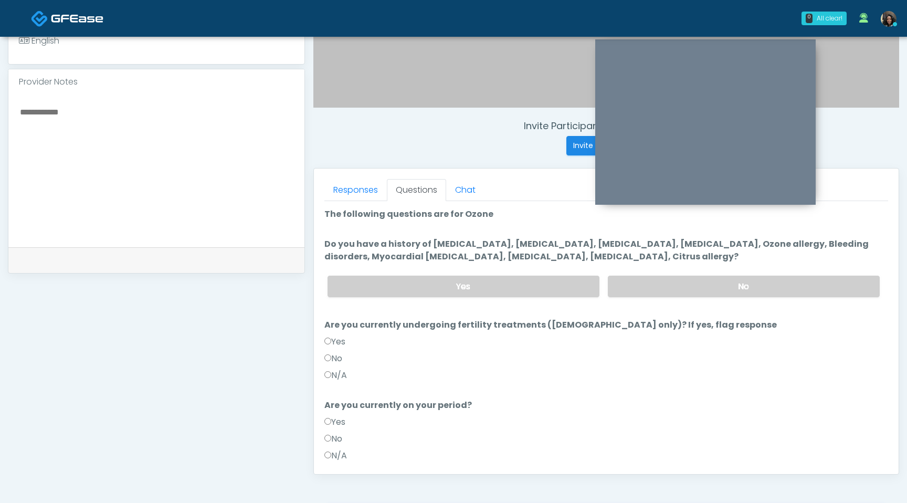
click at [130, 185] on textarea at bounding box center [156, 169] width 275 height 128
type textarea "**********"
click at [700, 288] on label "No" at bounding box center [744, 287] width 272 height 22
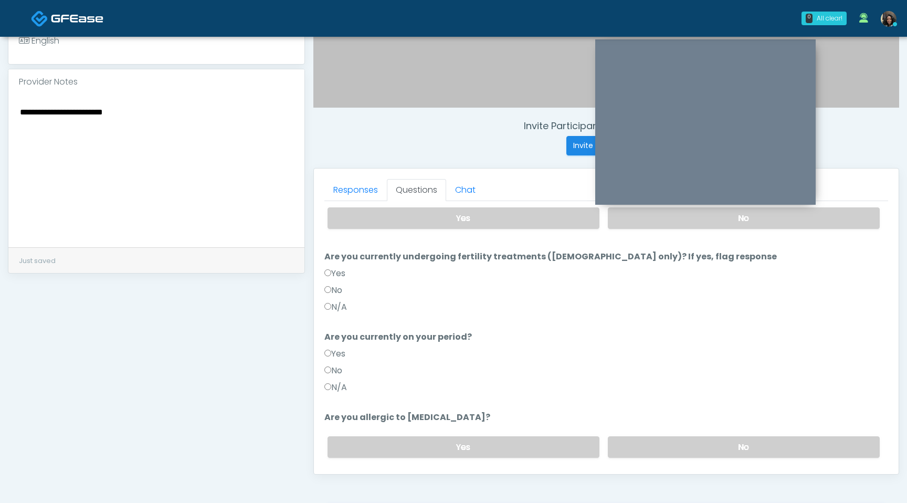
scroll to position [69, 0]
click at [667, 446] on label "No" at bounding box center [744, 447] width 272 height 22
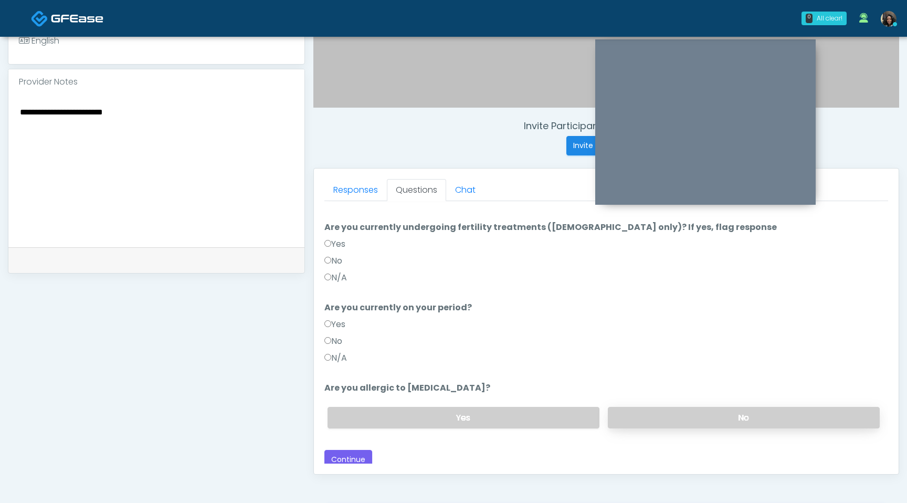
scroll to position [102, 0]
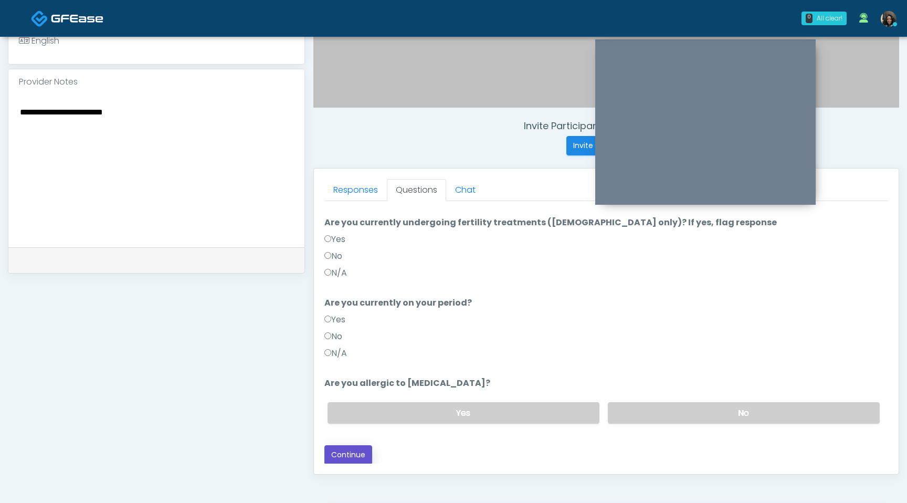
click at [359, 455] on button "Continue" at bounding box center [348, 454] width 48 height 19
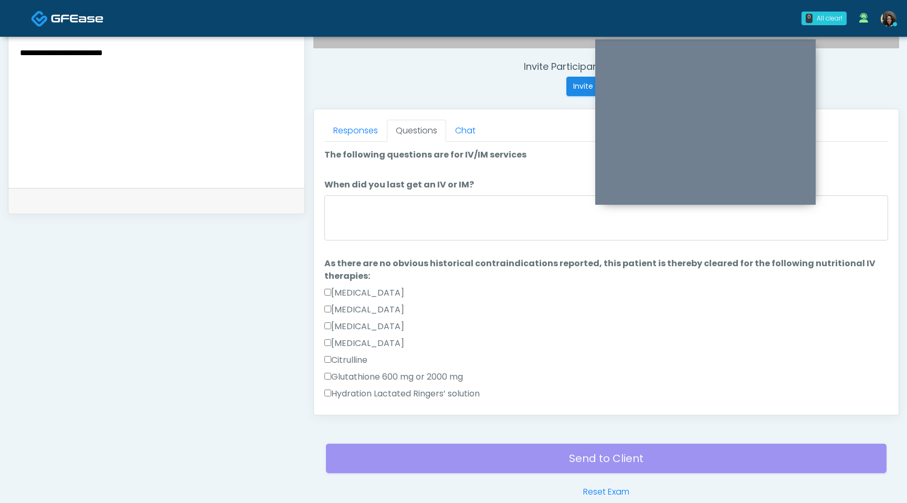
scroll to position [352, 0]
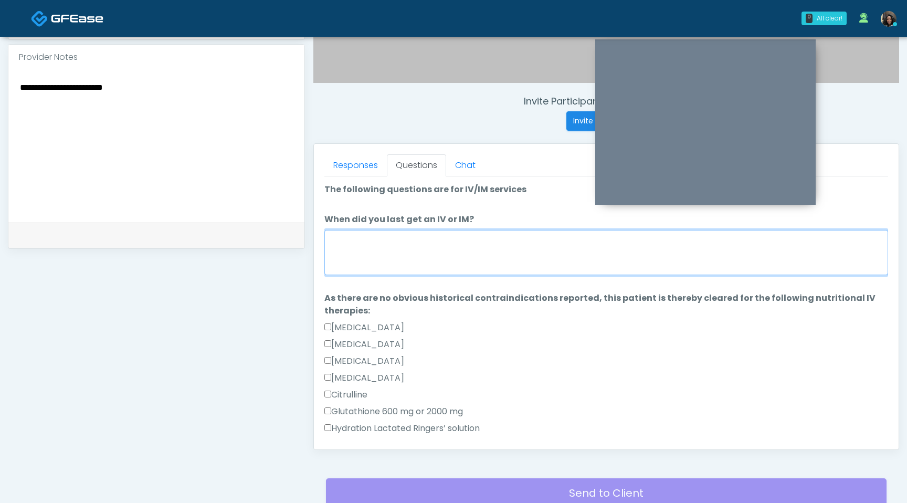
click at [400, 258] on textarea "When did you last get an IV or IM?" at bounding box center [606, 252] width 564 height 45
click at [361, 239] on textarea "**********" at bounding box center [606, 252] width 564 height 45
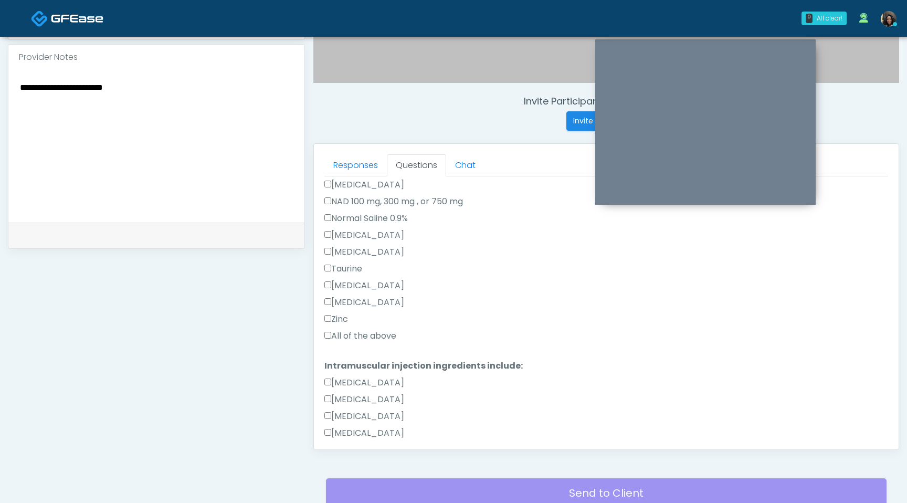
scroll to position [346, 0]
type textarea "**********"
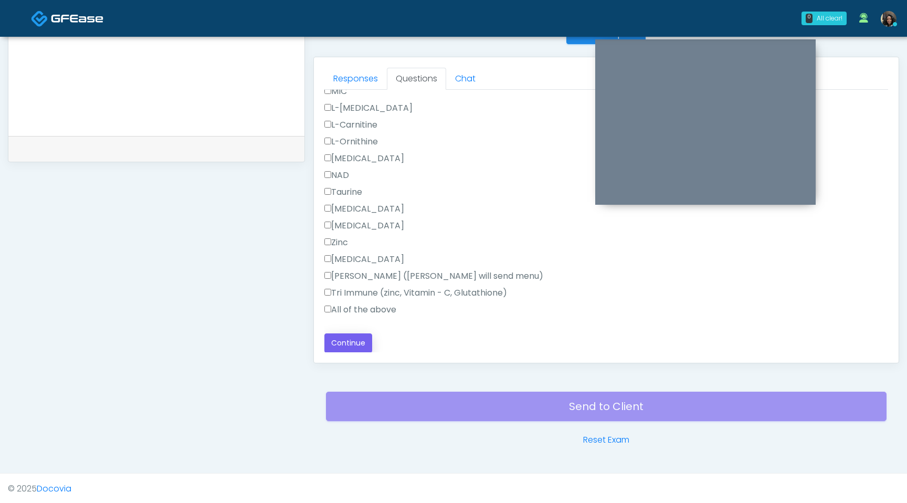
scroll to position [439, 0]
click at [336, 341] on button "Continue" at bounding box center [348, 341] width 48 height 19
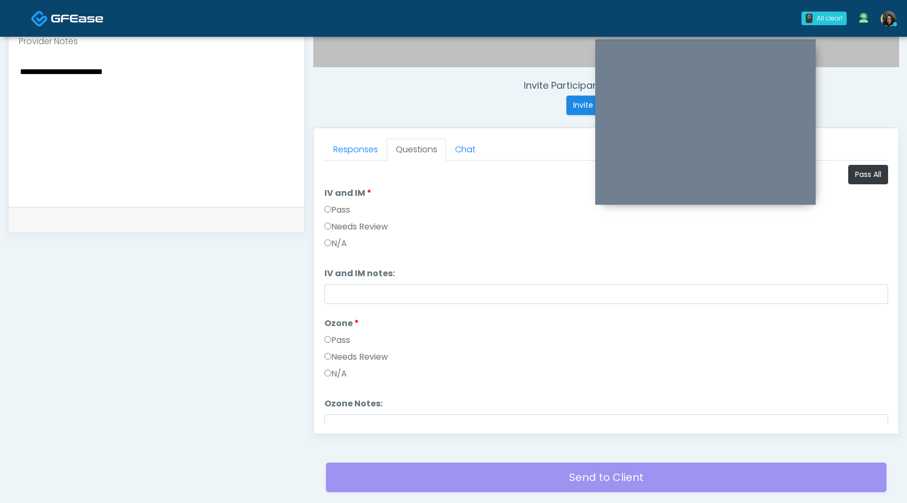
scroll to position [299, 0]
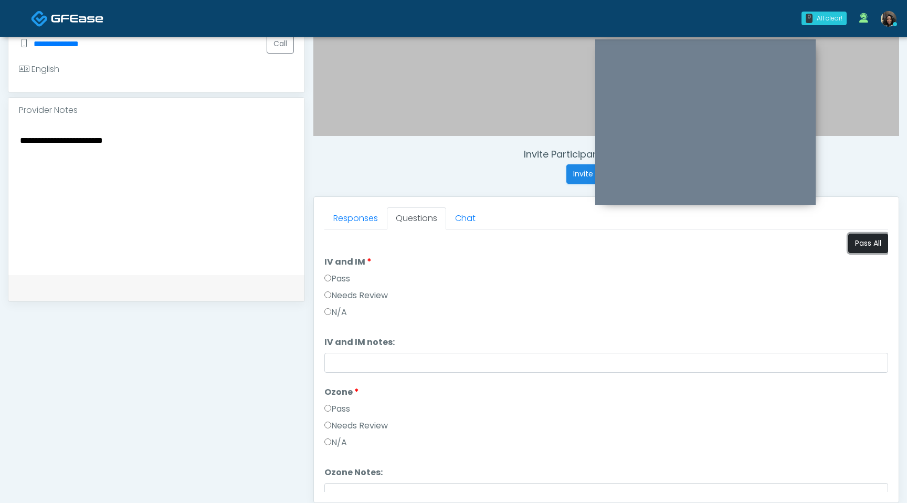
click at [868, 242] on button "Pass All" at bounding box center [868, 243] width 40 height 19
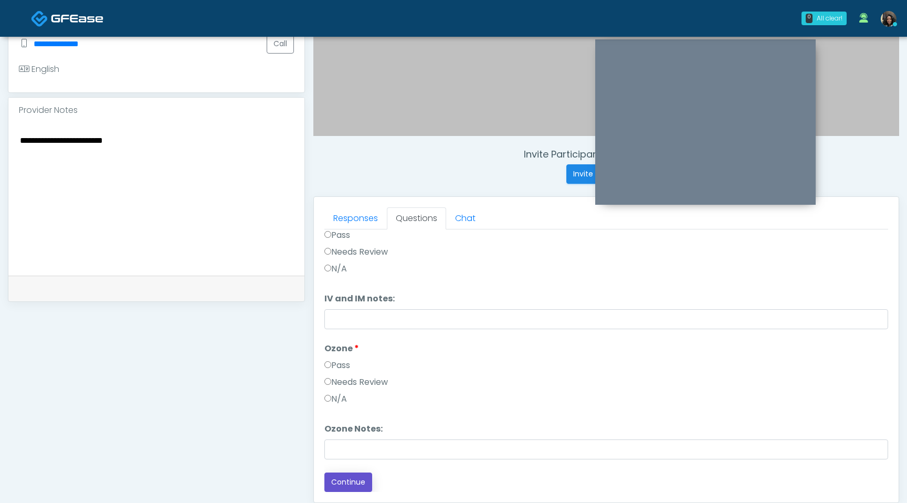
click at [341, 481] on button "Continue" at bounding box center [348, 481] width 48 height 19
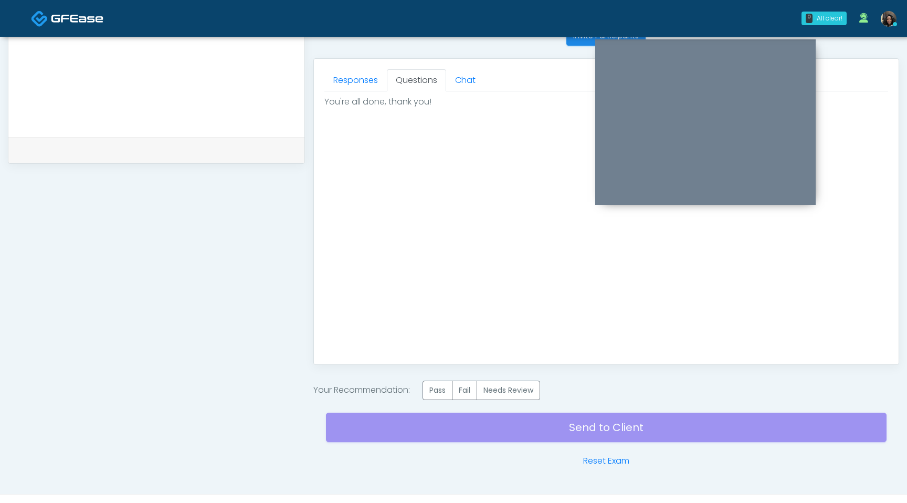
scroll to position [459, 0]
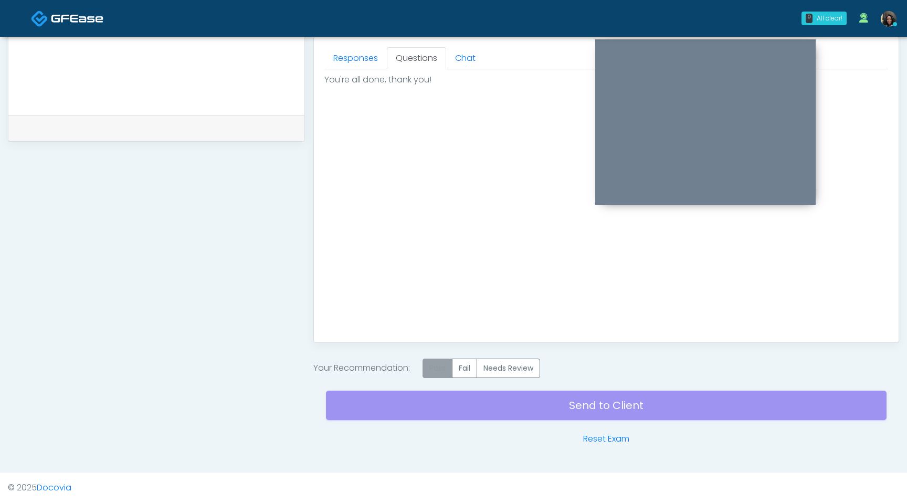
click at [441, 373] on label "Pass" at bounding box center [438, 368] width 30 height 19
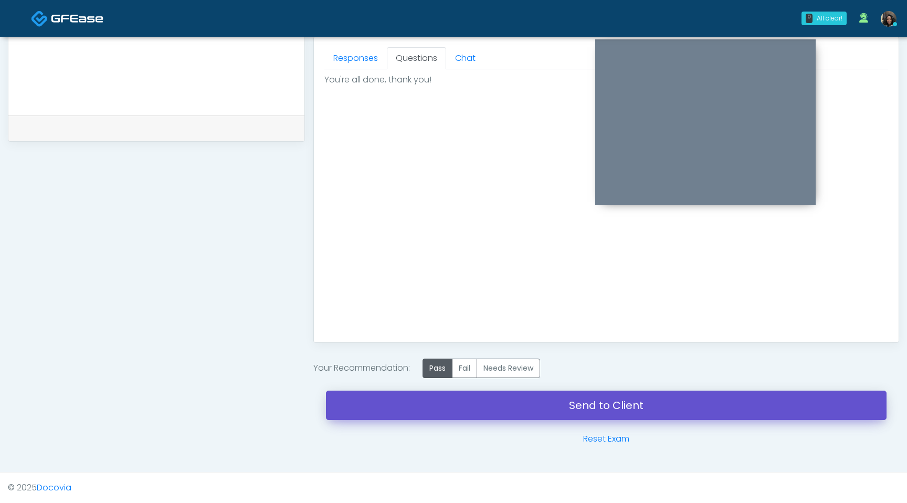
click at [438, 403] on link "Send to Client" at bounding box center [606, 405] width 561 height 29
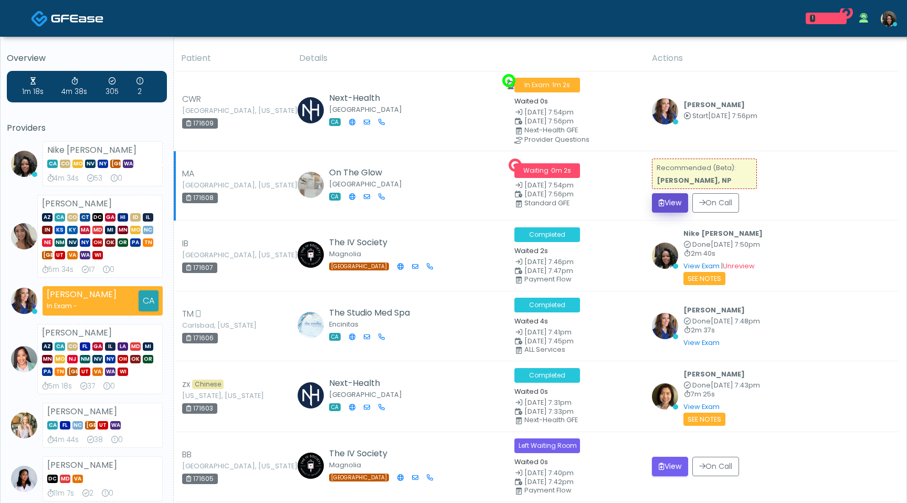
click at [671, 203] on button "View" at bounding box center [670, 202] width 36 height 19
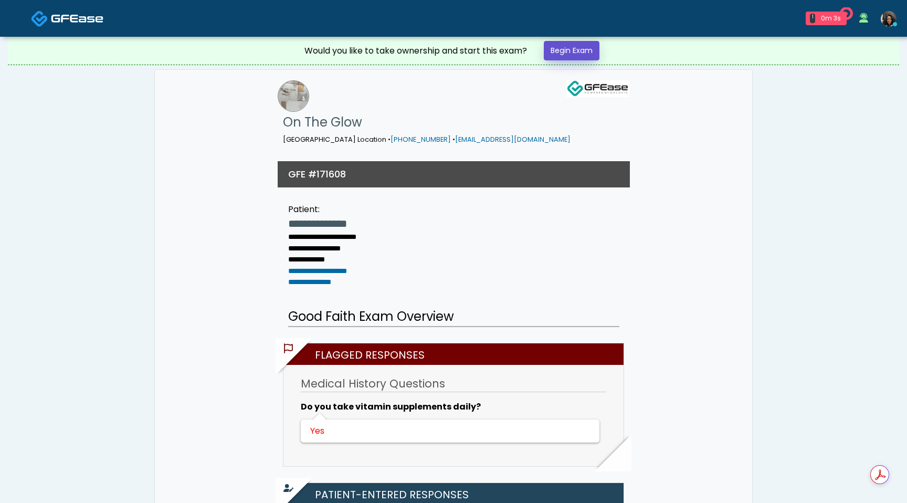
click at [571, 50] on link "Begin Exam" at bounding box center [572, 50] width 56 height 19
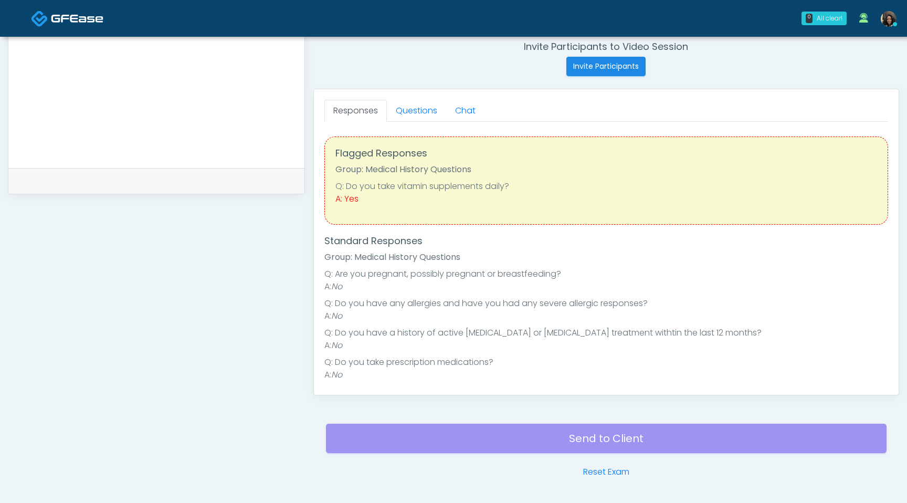
scroll to position [434, 0]
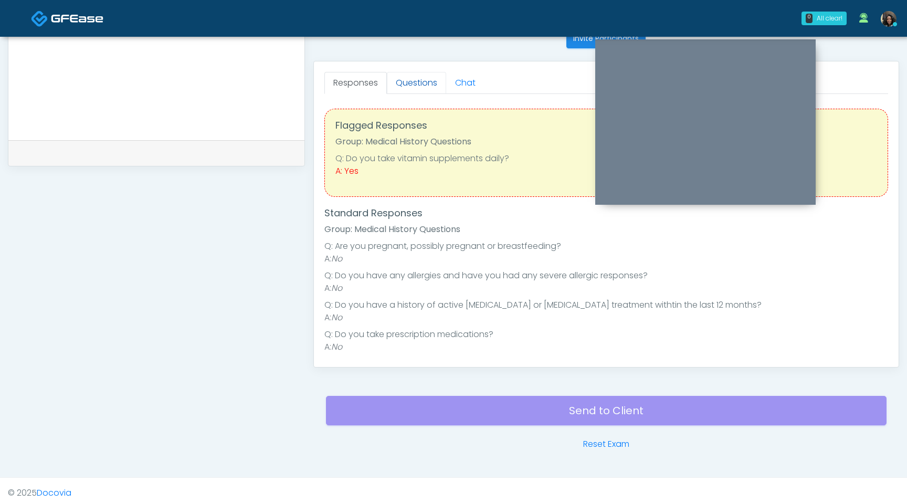
click at [425, 76] on link "Questions" at bounding box center [416, 83] width 59 height 22
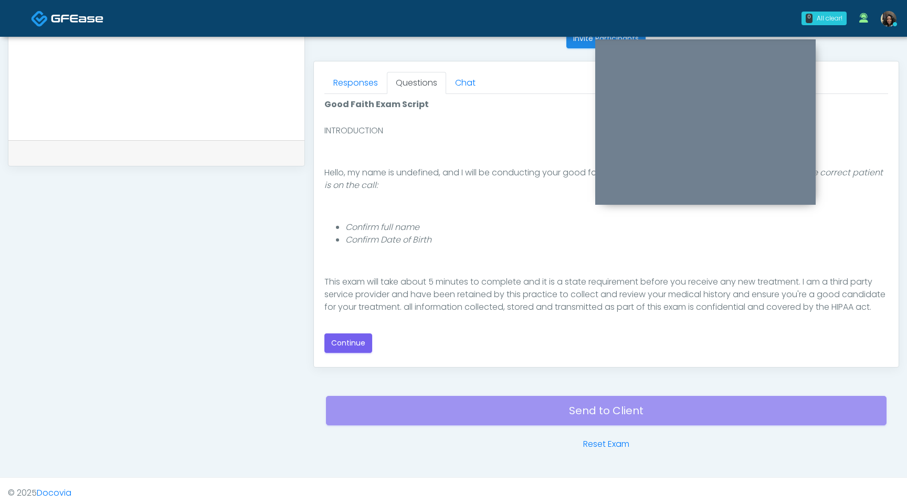
scroll to position [97, 0]
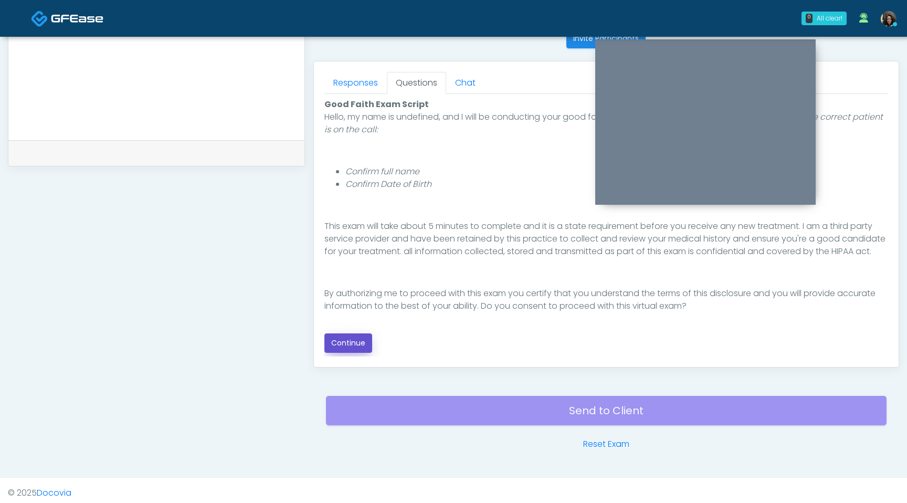
click at [360, 340] on button "Continue" at bounding box center [348, 342] width 48 height 19
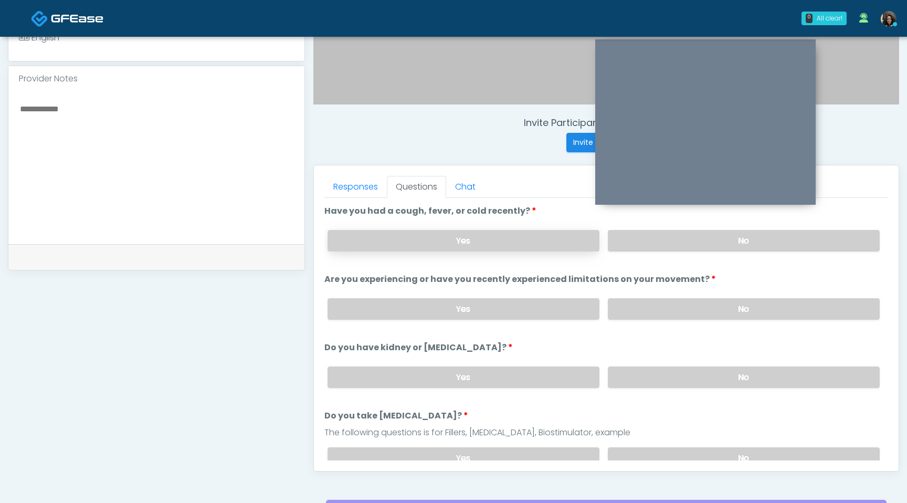
scroll to position [329, 0]
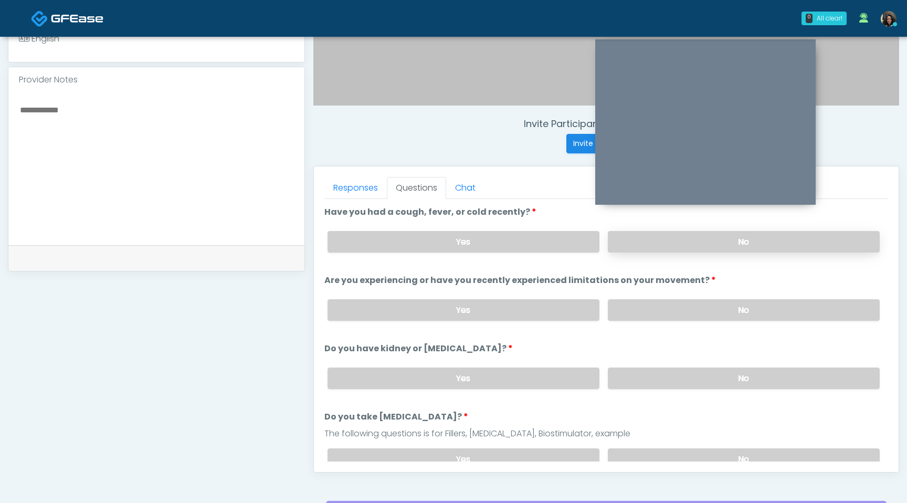
click at [660, 243] on label "No" at bounding box center [744, 242] width 272 height 22
click at [675, 314] on label "No" at bounding box center [744, 310] width 272 height 22
click at [691, 375] on label "No" at bounding box center [744, 378] width 272 height 22
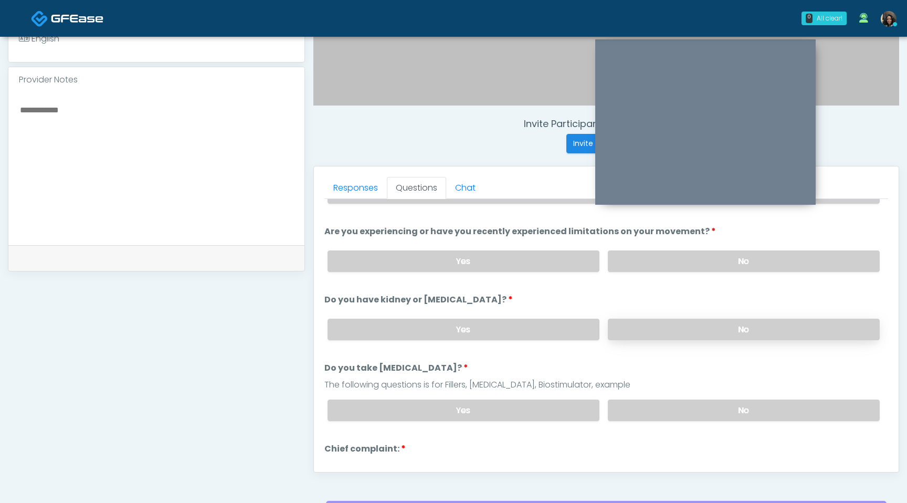
scroll to position [42, 0]
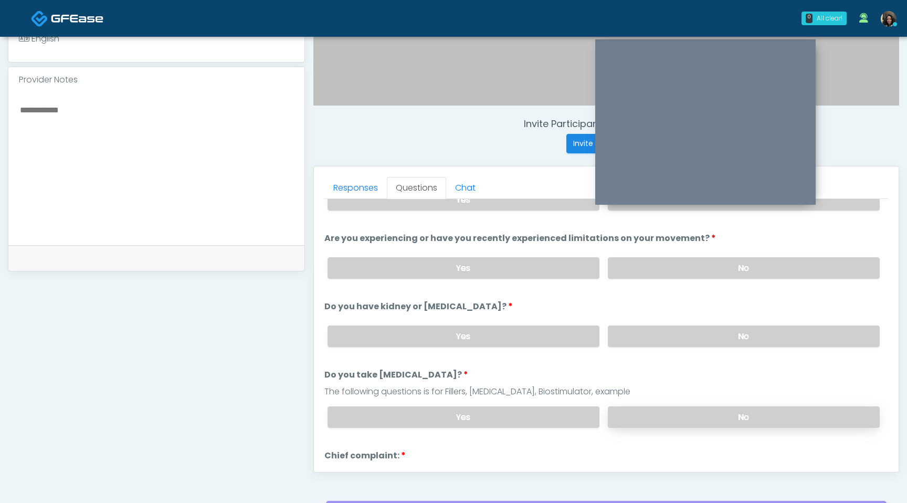
click at [688, 416] on label "No" at bounding box center [744, 417] width 272 height 22
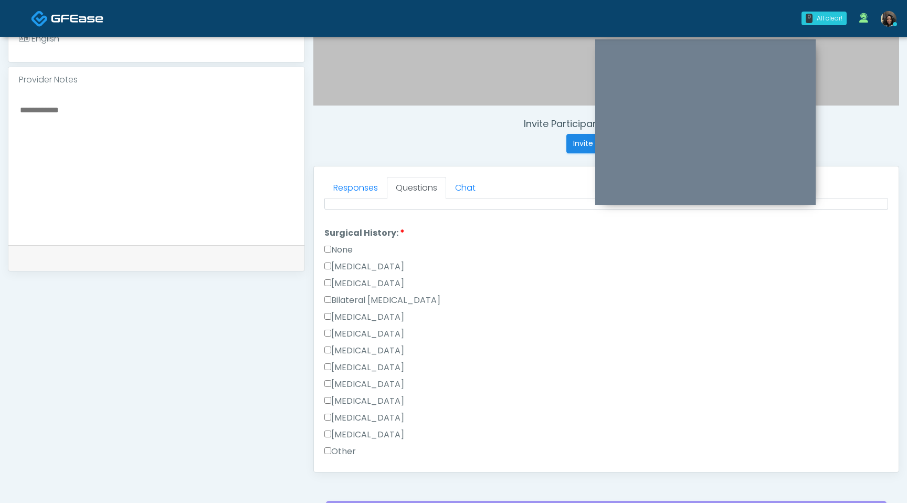
scroll to position [571, 0]
click at [329, 256] on label "None" at bounding box center [338, 254] width 28 height 13
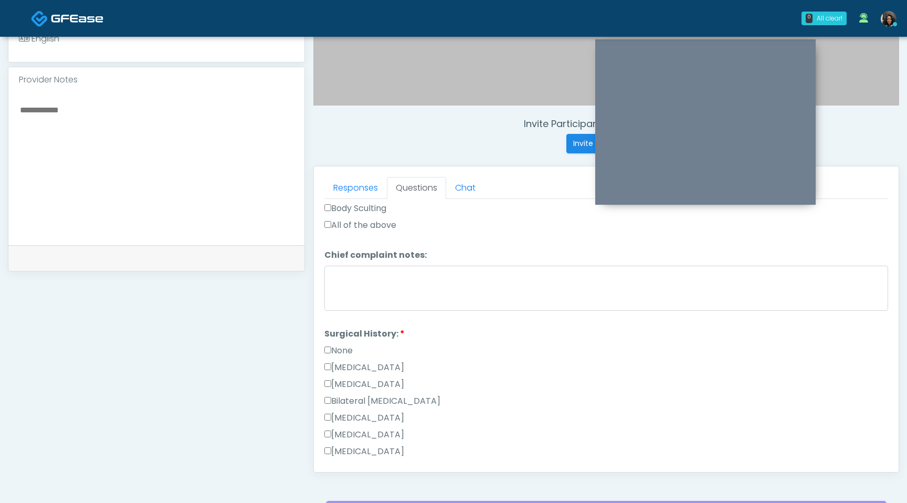
scroll to position [684, 0]
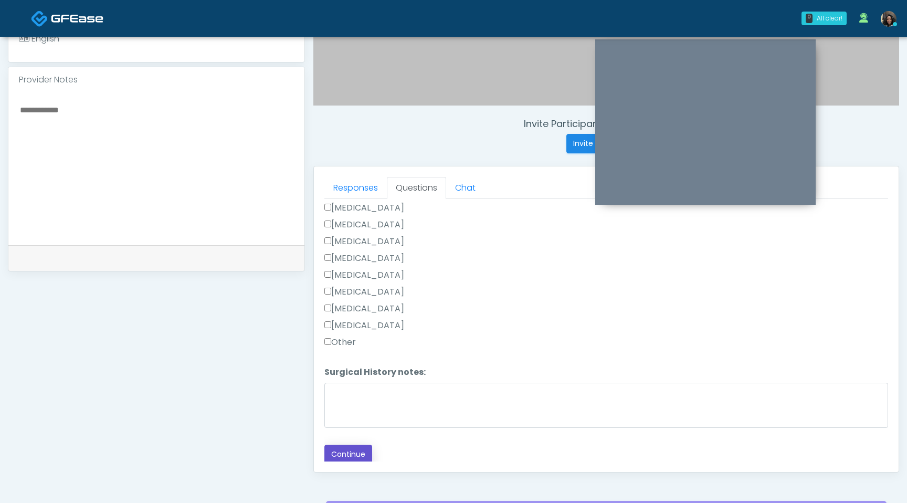
click at [356, 450] on button "Continue" at bounding box center [348, 454] width 48 height 19
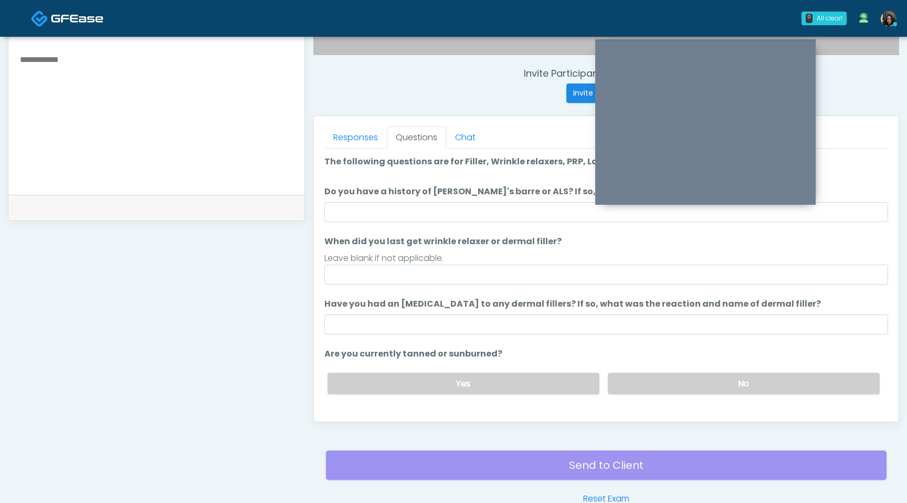
scroll to position [332, 0]
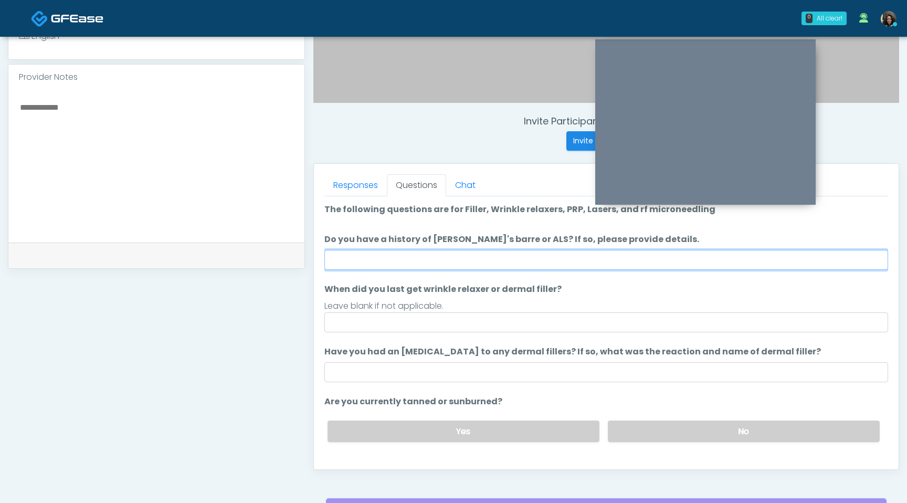
click at [464, 259] on input "Do you have a history of [PERSON_NAME]'s barre or ALS? If so, please provide de…" at bounding box center [606, 260] width 564 height 20
type input "**"
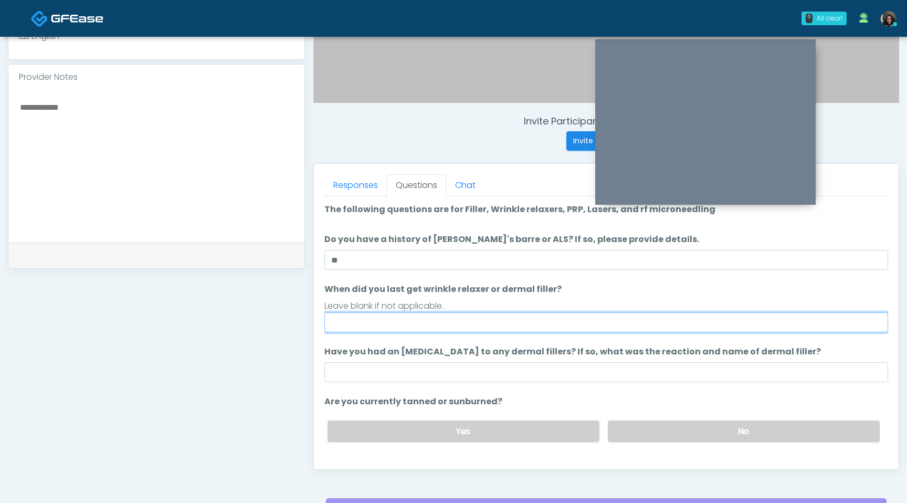
click at [422, 315] on input "When did you last get wrinkle relaxer or dermal filler?" at bounding box center [606, 322] width 564 height 20
click at [369, 325] on input "**********" at bounding box center [606, 322] width 564 height 20
click at [377, 325] on input "**********" at bounding box center [606, 322] width 564 height 20
type input "**********"
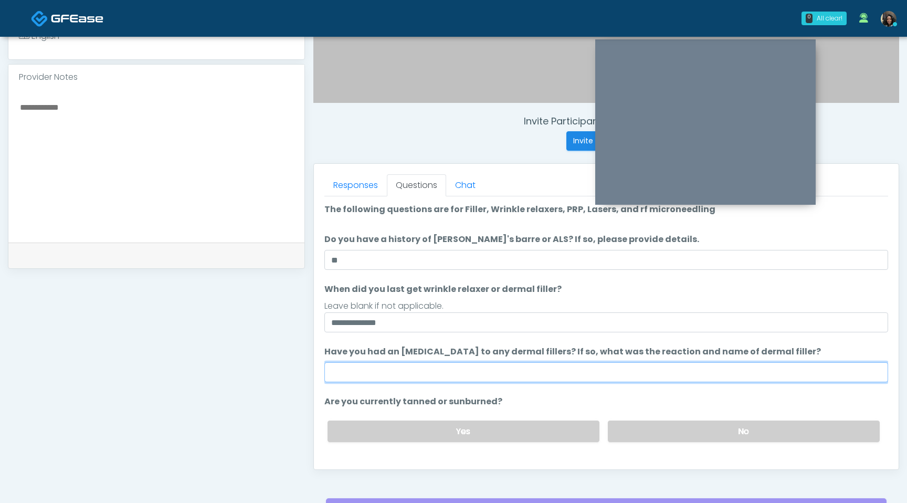
click at [375, 376] on input "Have you had an [MEDICAL_DATA] to any dermal fillers? If so, what was the react…" at bounding box center [606, 372] width 564 height 20
type input "**********"
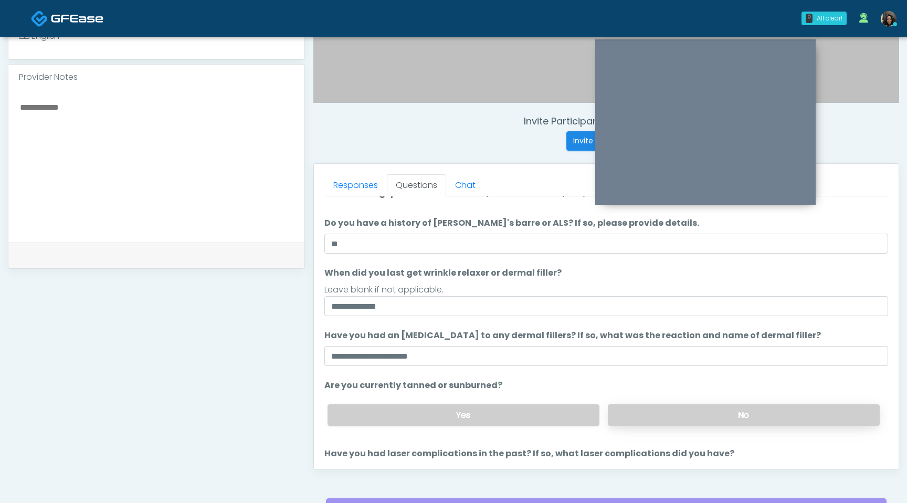
click at [670, 425] on label "No" at bounding box center [744, 415] width 272 height 22
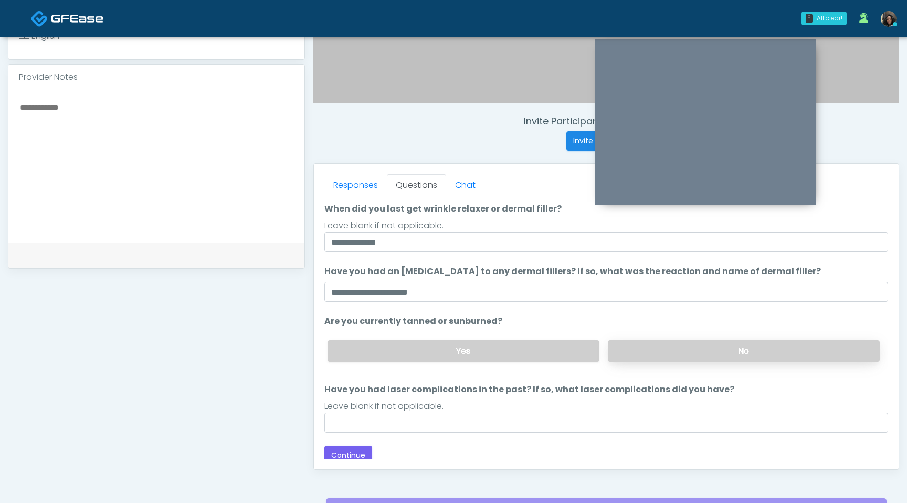
scroll to position [86, 0]
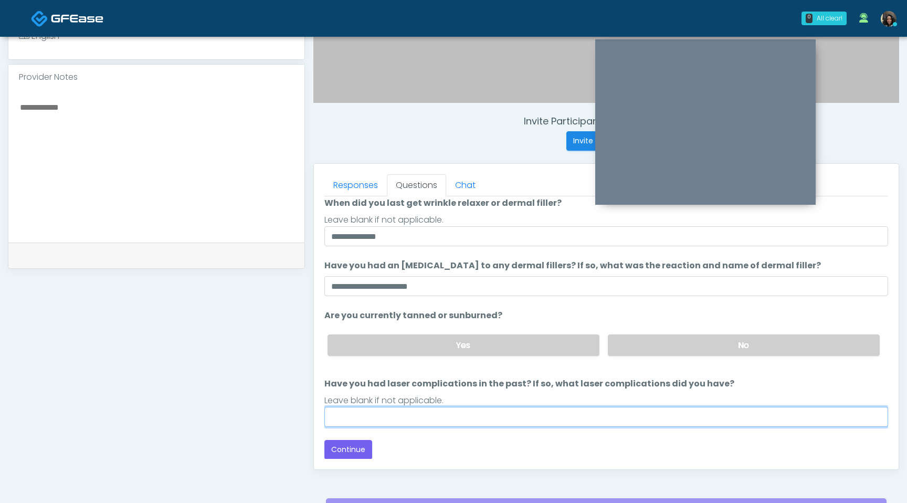
click at [584, 415] on input "Have you had laser complications in the past? If so, what laser complications d…" at bounding box center [606, 417] width 564 height 20
type input "**"
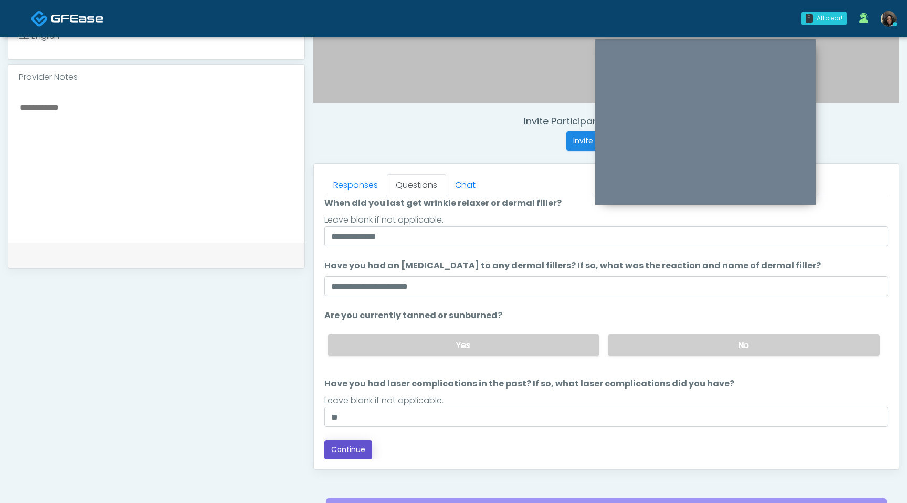
click at [357, 446] on button "Continue" at bounding box center [348, 449] width 48 height 19
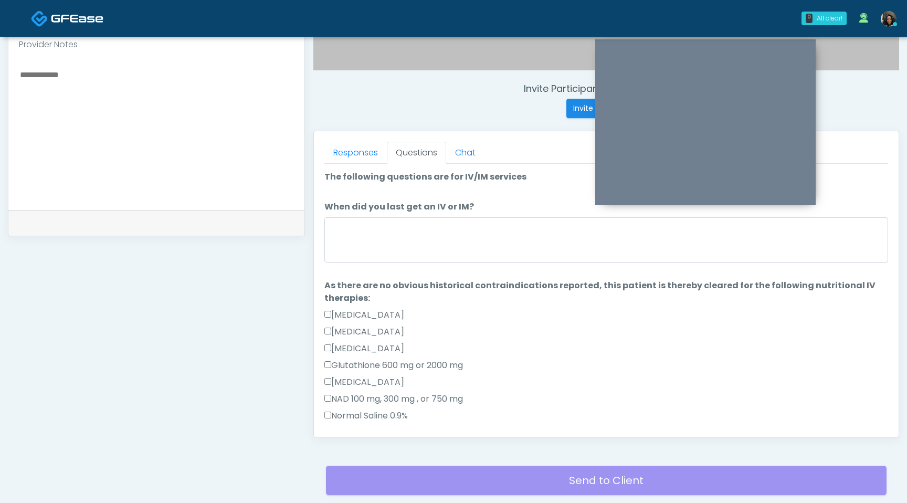
scroll to position [325, 0]
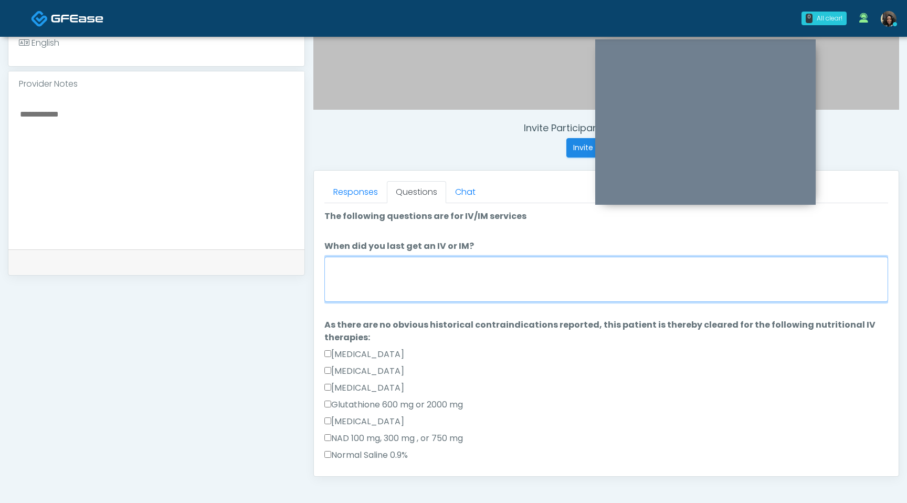
click at [474, 280] on textarea "When did you last get an IV or IM?" at bounding box center [606, 279] width 564 height 45
type textarea "*"
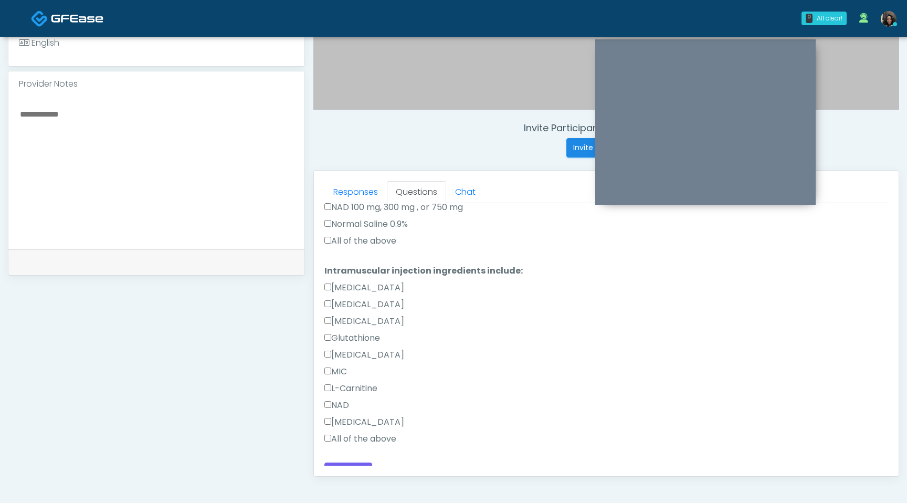
scroll to position [247, 0]
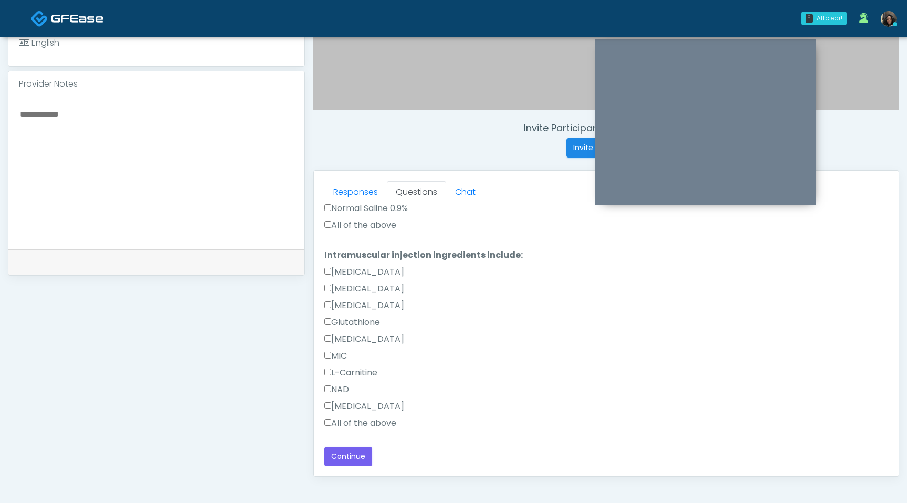
type textarea "**********"
click at [327, 219] on label "All of the above" at bounding box center [360, 225] width 72 height 13
click at [344, 455] on button "Continue" at bounding box center [348, 456] width 48 height 19
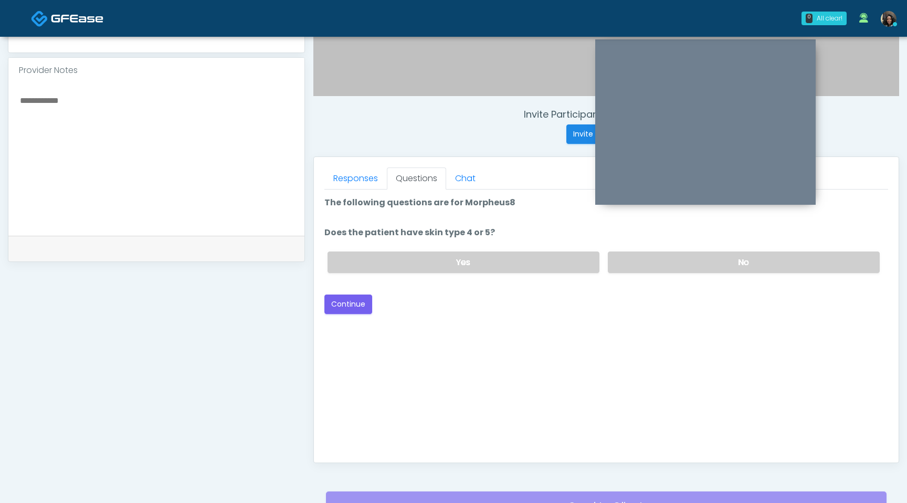
scroll to position [329, 0]
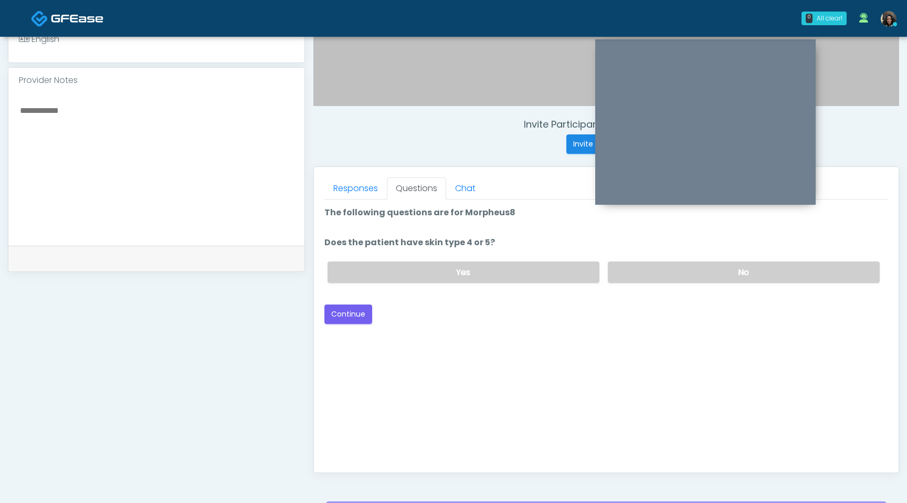
click at [498, 284] on div "Yes No" at bounding box center [603, 272] width 569 height 38
click at [485, 271] on label "Yes" at bounding box center [464, 272] width 272 height 22
click at [352, 312] on button "Continue" at bounding box center [348, 313] width 48 height 19
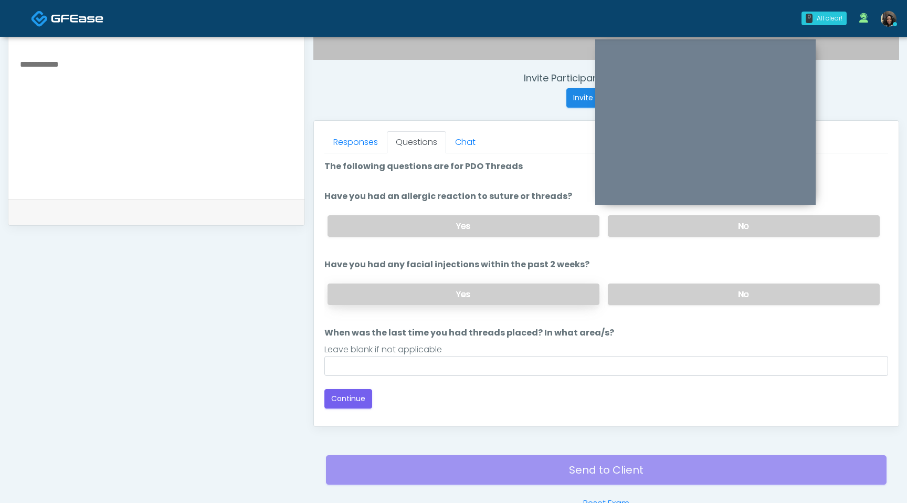
scroll to position [374, 0]
click at [640, 225] on label "No" at bounding box center [744, 227] width 272 height 22
click at [650, 299] on label "No" at bounding box center [744, 296] width 272 height 22
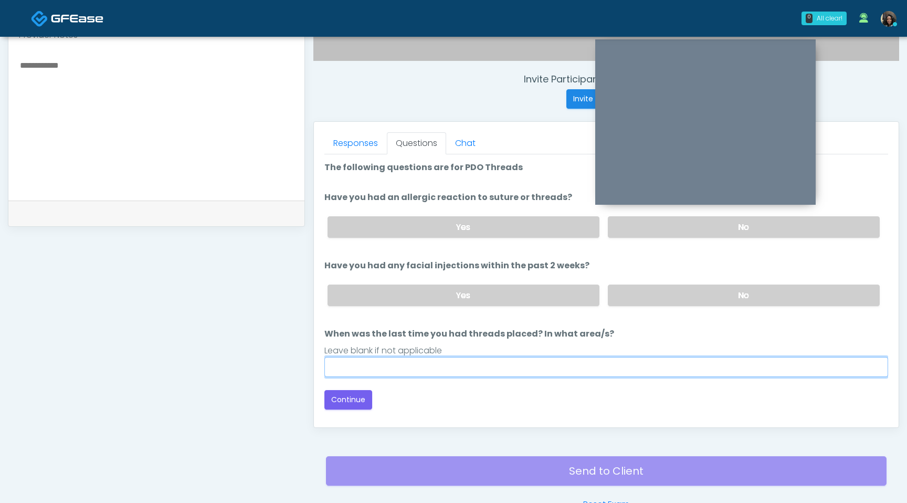
click at [569, 364] on input "When was the last time you had threads placed? In what area/s?" at bounding box center [606, 367] width 564 height 20
type input "*********"
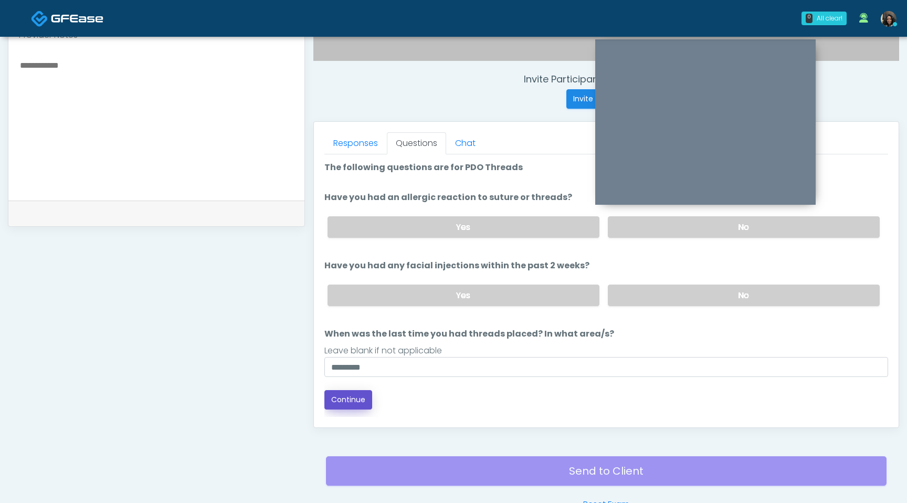
click at [348, 401] on button "Continue" at bounding box center [348, 399] width 48 height 19
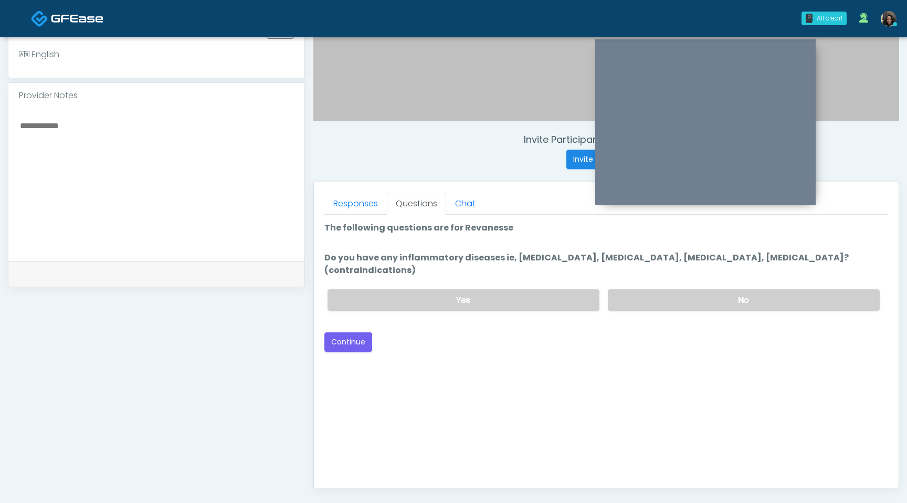
scroll to position [293, 0]
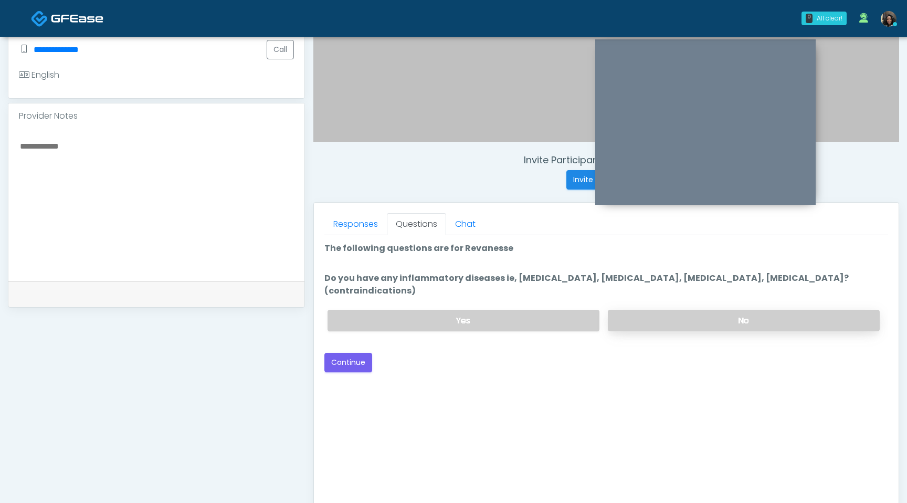
click at [718, 314] on label "No" at bounding box center [744, 321] width 272 height 22
click at [356, 353] on button "Continue" at bounding box center [348, 362] width 48 height 19
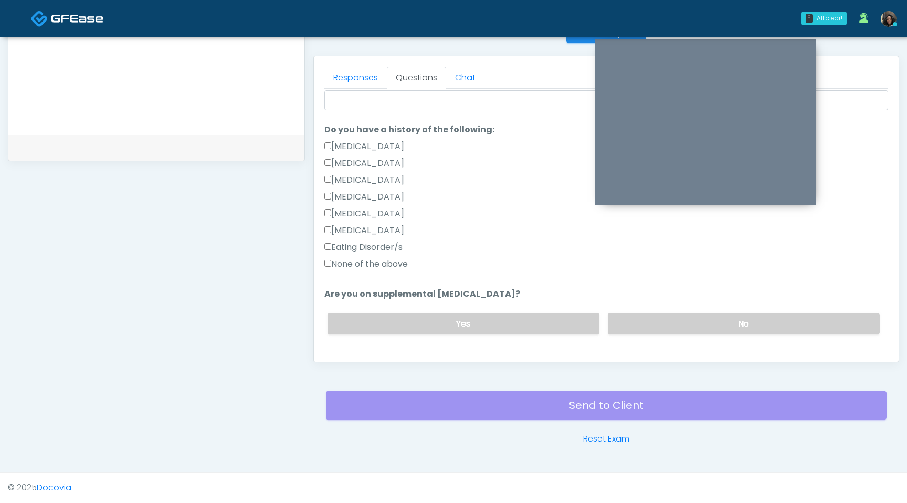
scroll to position [218, 0]
click at [693, 319] on label "No" at bounding box center [744, 323] width 272 height 22
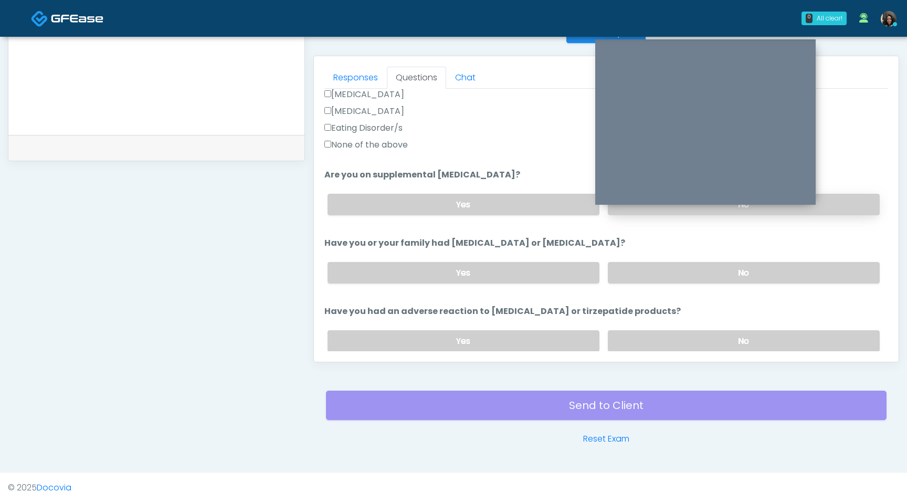
scroll to position [345, 0]
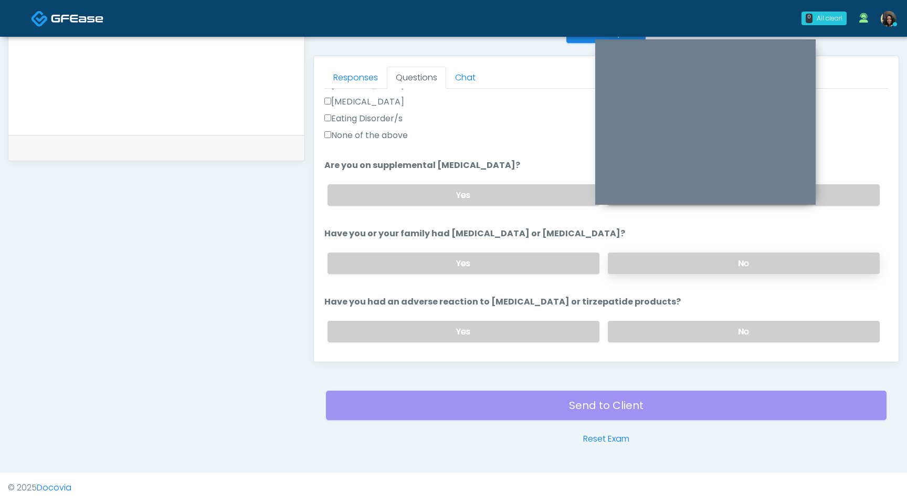
click at [693, 259] on label "No" at bounding box center [744, 263] width 272 height 22
click at [677, 325] on label "No" at bounding box center [744, 332] width 272 height 22
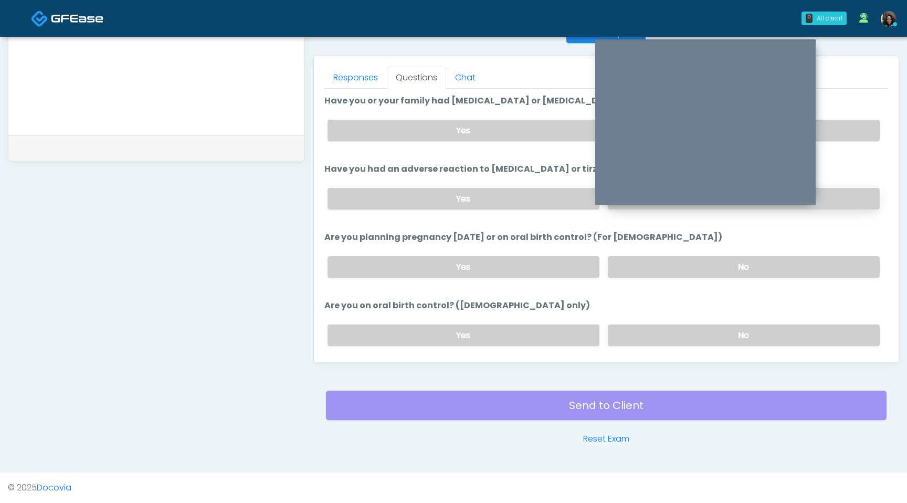
scroll to position [502, 0]
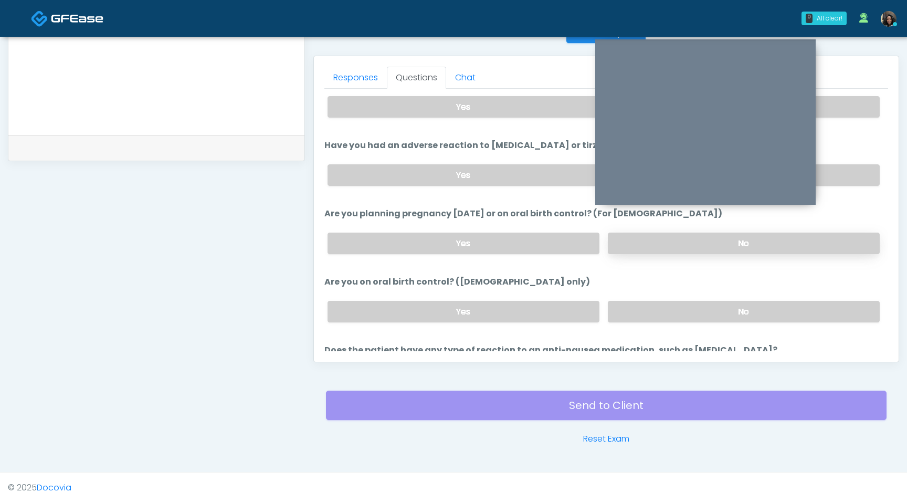
click at [675, 242] on label "No" at bounding box center [744, 244] width 272 height 22
click at [656, 312] on label "No" at bounding box center [744, 312] width 272 height 22
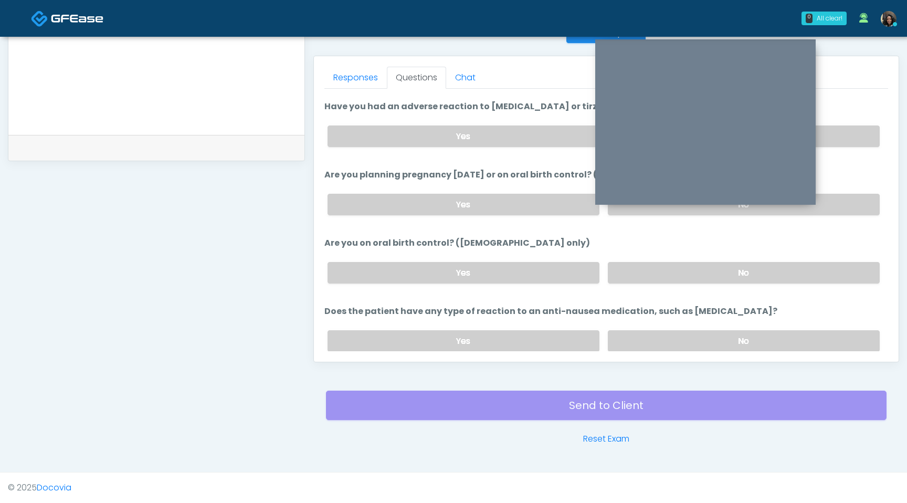
scroll to position [563, 0]
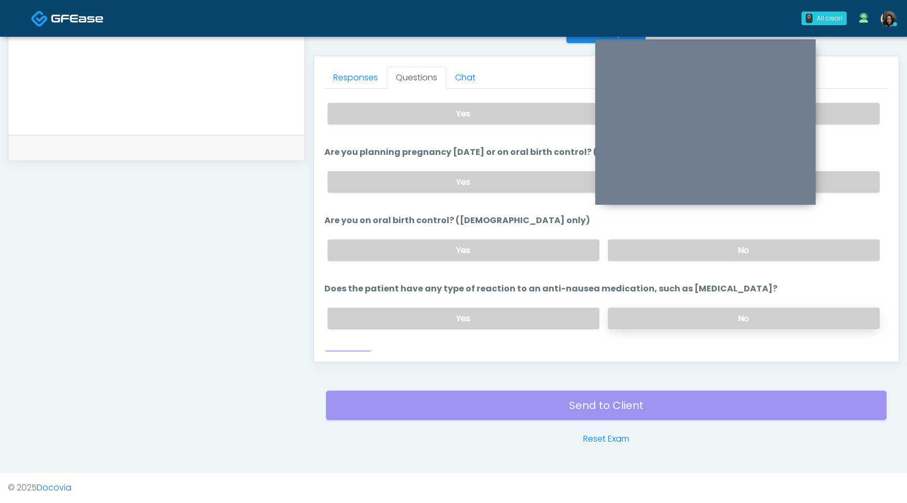
click at [655, 317] on label "No" at bounding box center [744, 319] width 272 height 22
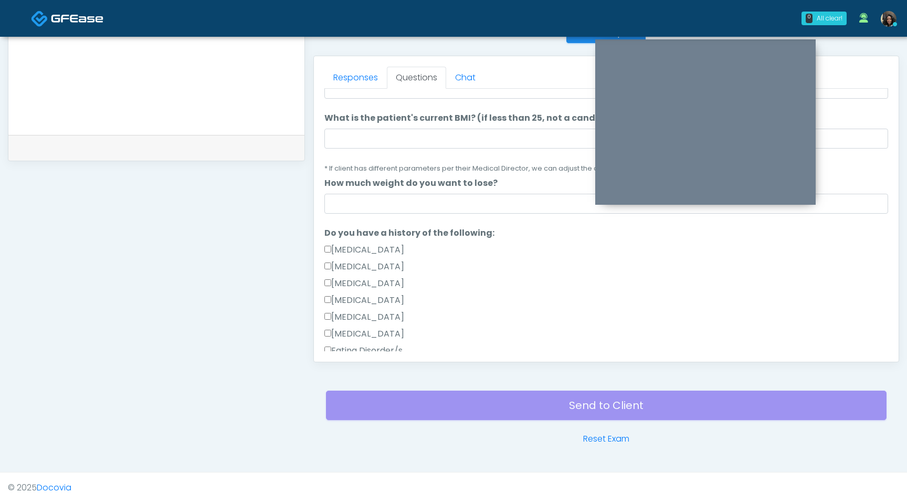
scroll to position [0, 0]
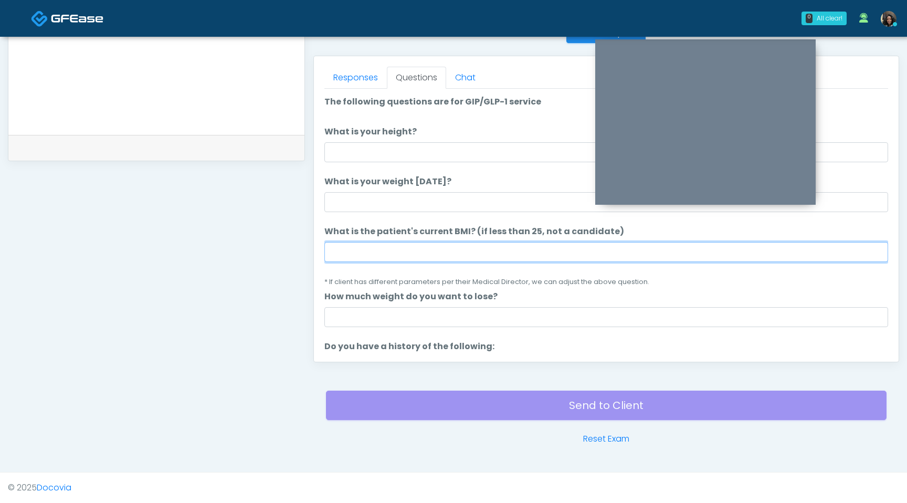
click at [413, 251] on input "What is the patient's current BMI? (if less than 25, not a candidate)" at bounding box center [606, 252] width 564 height 20
type input "****"
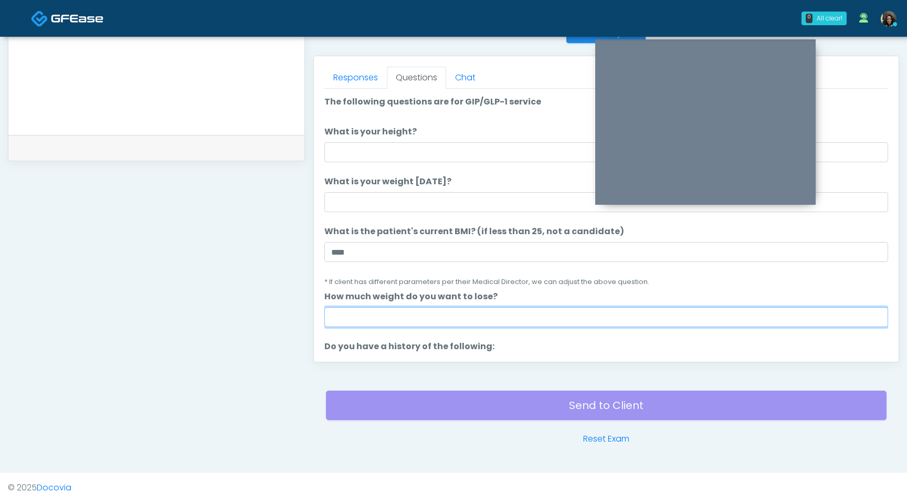
click at [405, 322] on input "How much weight do you want to lose?" at bounding box center [606, 317] width 564 height 20
type input "*"
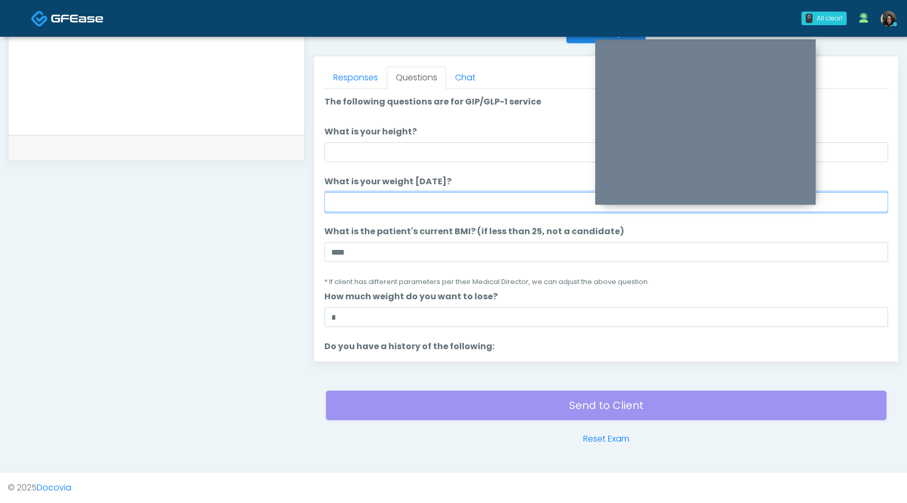
click at [451, 196] on input "What is your weight today?" at bounding box center [606, 202] width 564 height 20
type input "***"
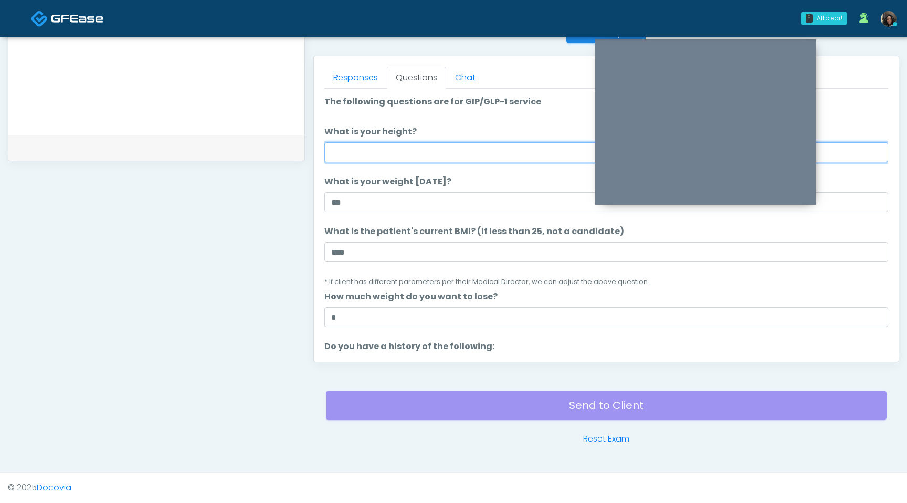
click at [447, 153] on input "What is your height?" at bounding box center [606, 152] width 564 height 20
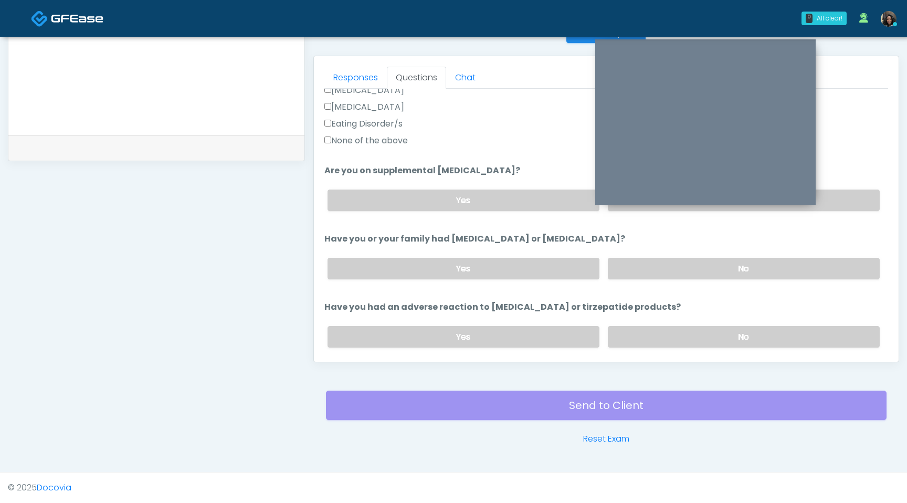
scroll to position [579, 0]
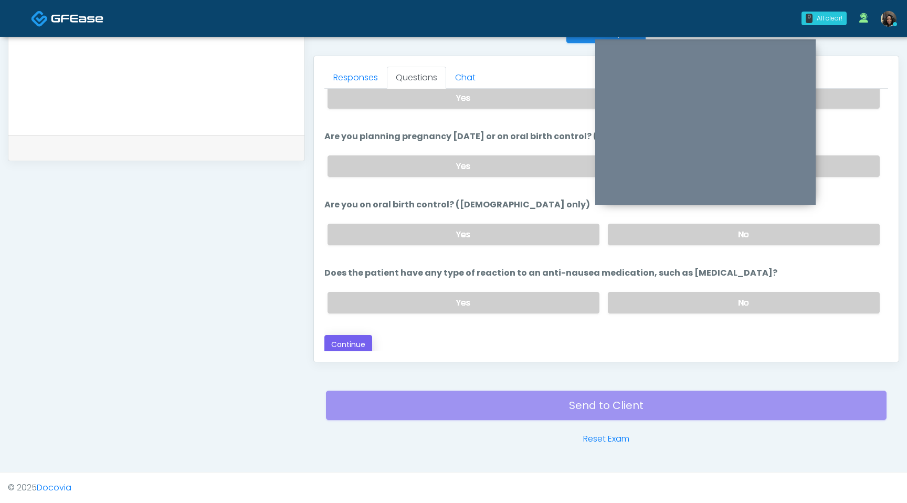
type input "****"
click at [361, 339] on button "Continue" at bounding box center [348, 344] width 48 height 19
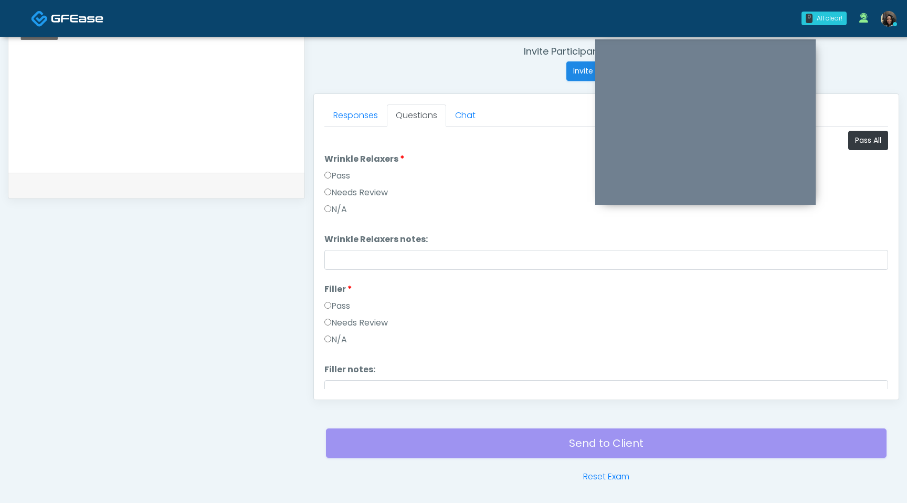
scroll to position [259, 0]
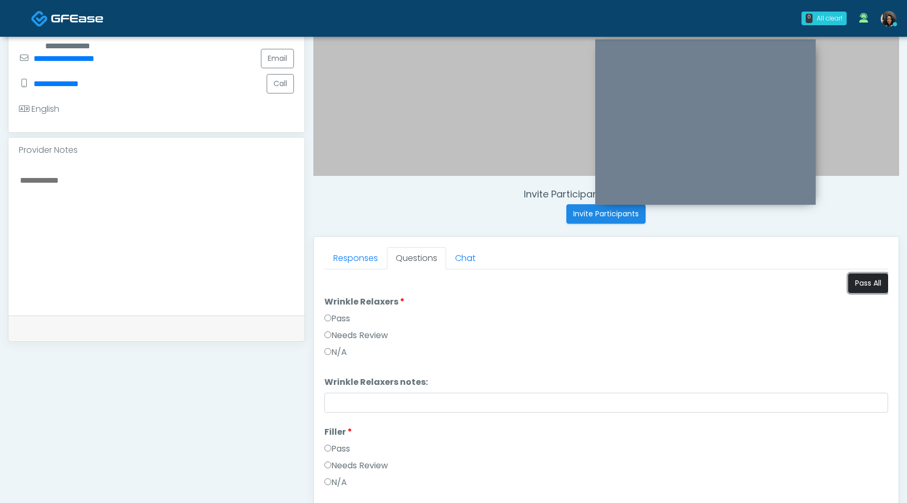
click at [864, 287] on button "Pass All" at bounding box center [868, 282] width 40 height 19
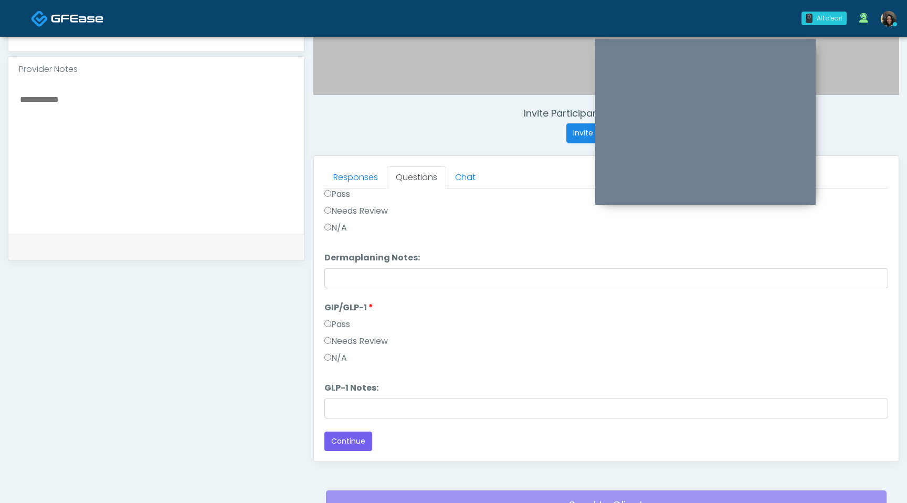
scroll to position [439, 0]
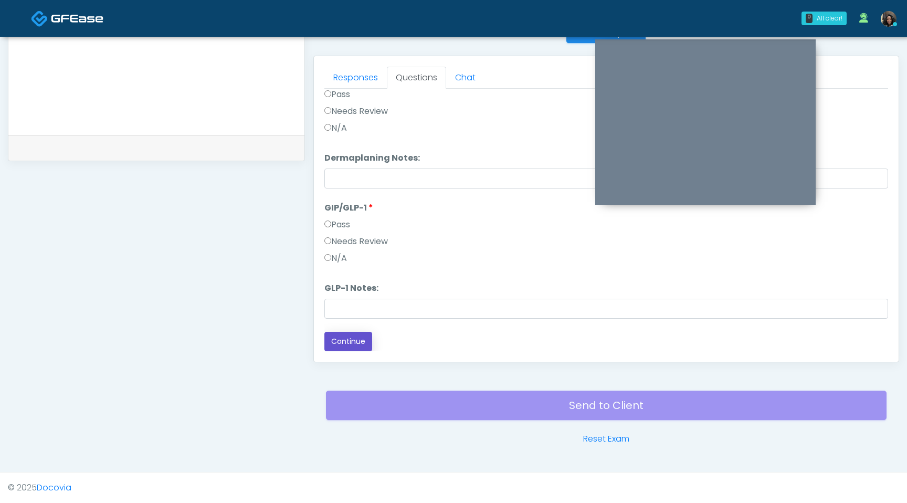
click at [344, 339] on button "Continue" at bounding box center [348, 341] width 48 height 19
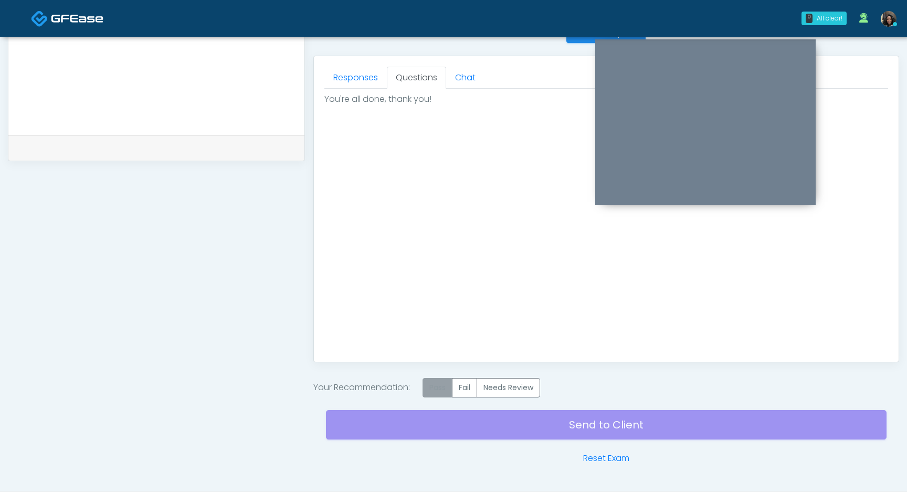
click at [432, 387] on label "Pass" at bounding box center [438, 387] width 30 height 19
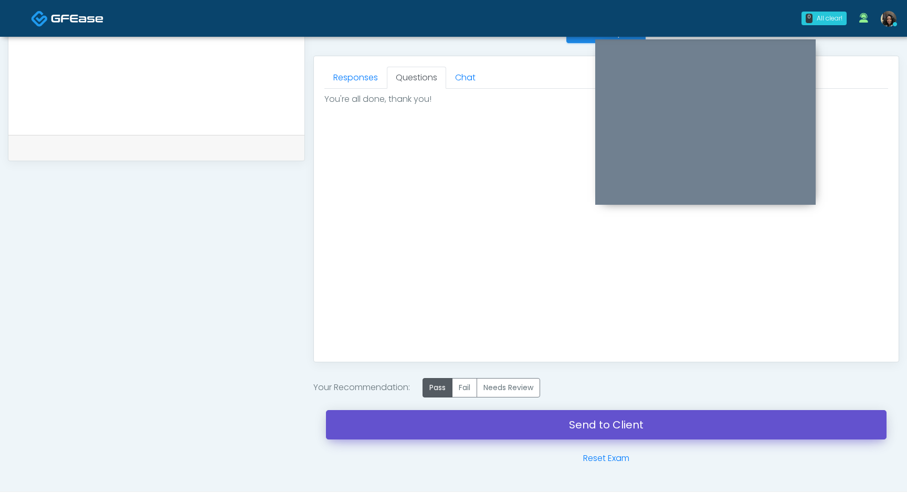
click at [431, 424] on link "Send to Client" at bounding box center [606, 424] width 561 height 29
click at [572, 430] on link "Send to Client" at bounding box center [606, 424] width 561 height 29
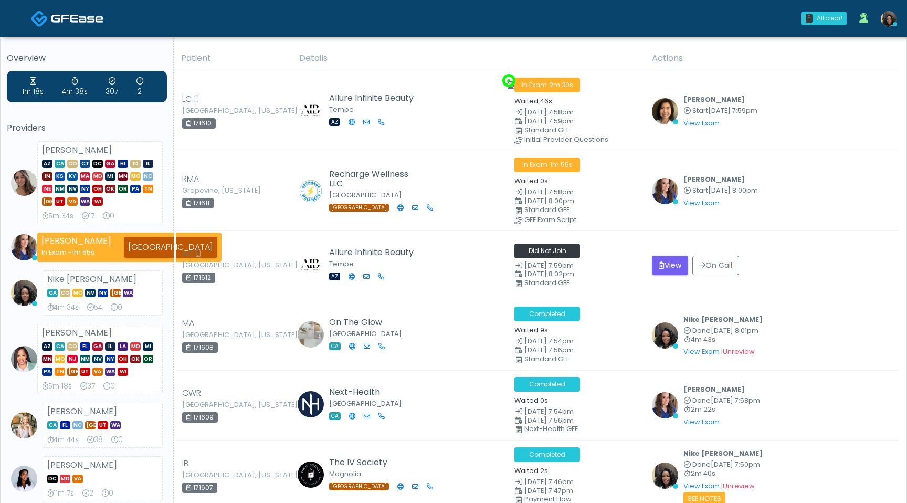
click at [891, 24] on img at bounding box center [889, 19] width 16 height 16
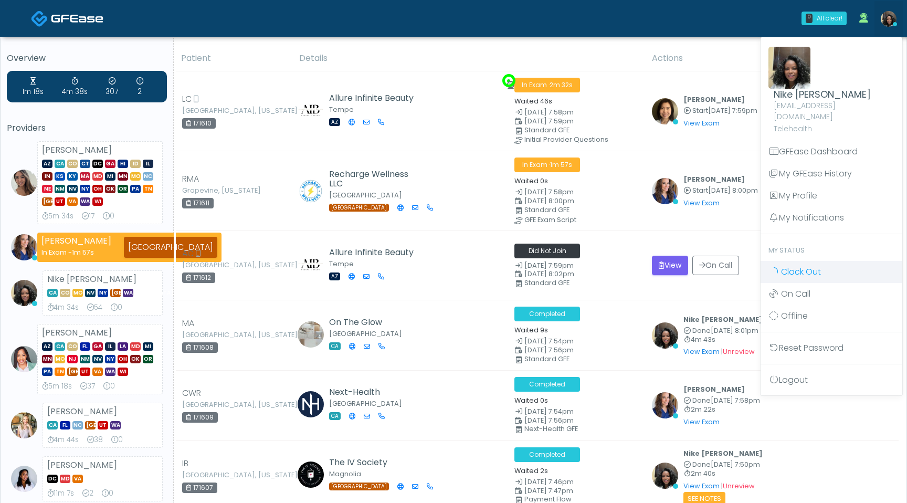
click at [792, 266] on span "Clock Out" at bounding box center [801, 272] width 40 height 12
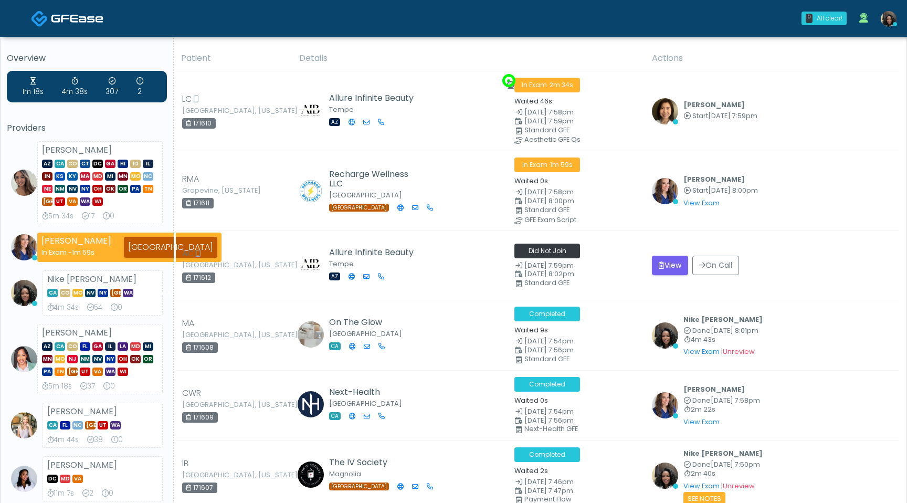
click at [890, 23] on img at bounding box center [889, 19] width 16 height 16
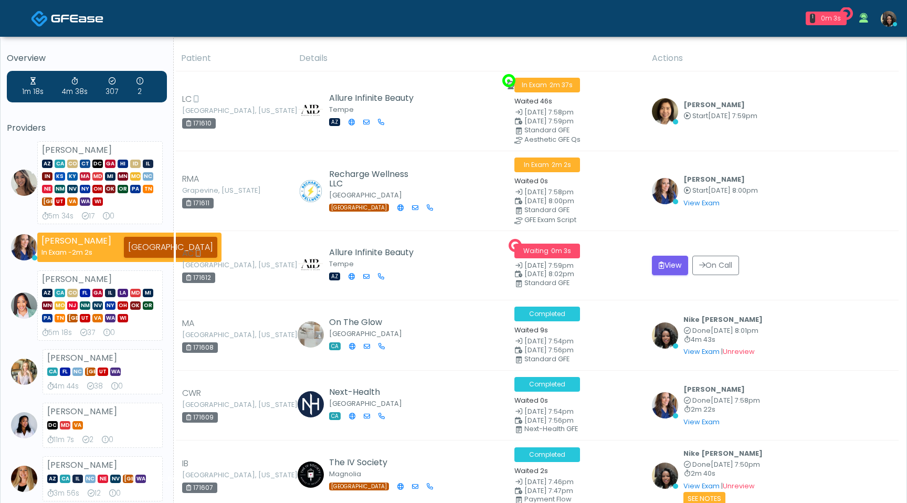
click at [886, 21] on img at bounding box center [889, 19] width 16 height 16
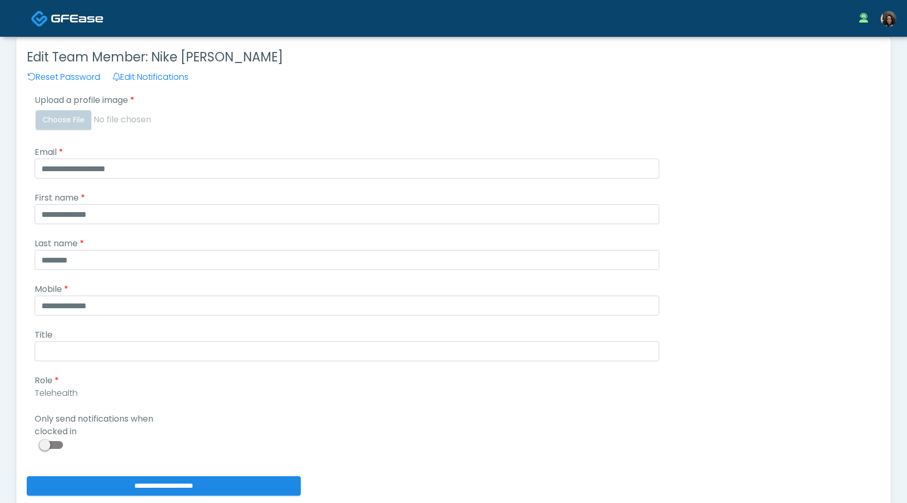
click at [44, 445] on span at bounding box center [52, 445] width 21 height 8
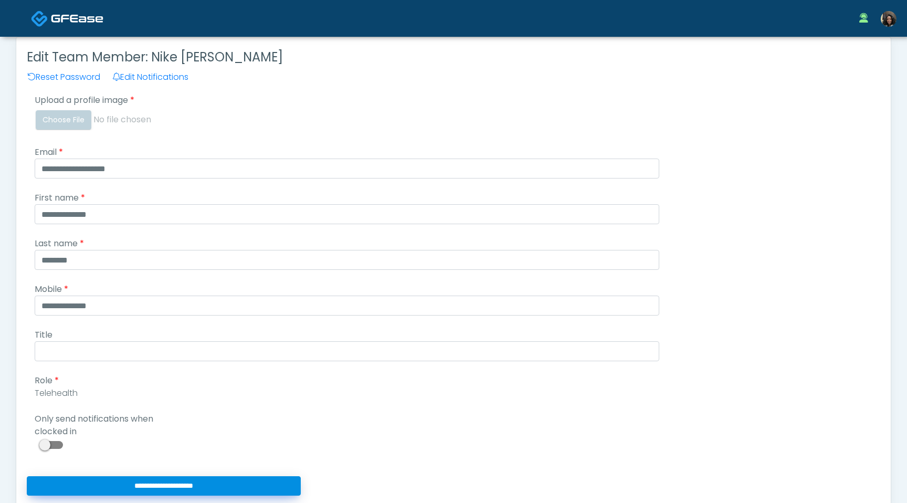
click at [79, 485] on input "**********" at bounding box center [164, 485] width 274 height 19
type input "**********"
